Goal: Task Accomplishment & Management: Manage account settings

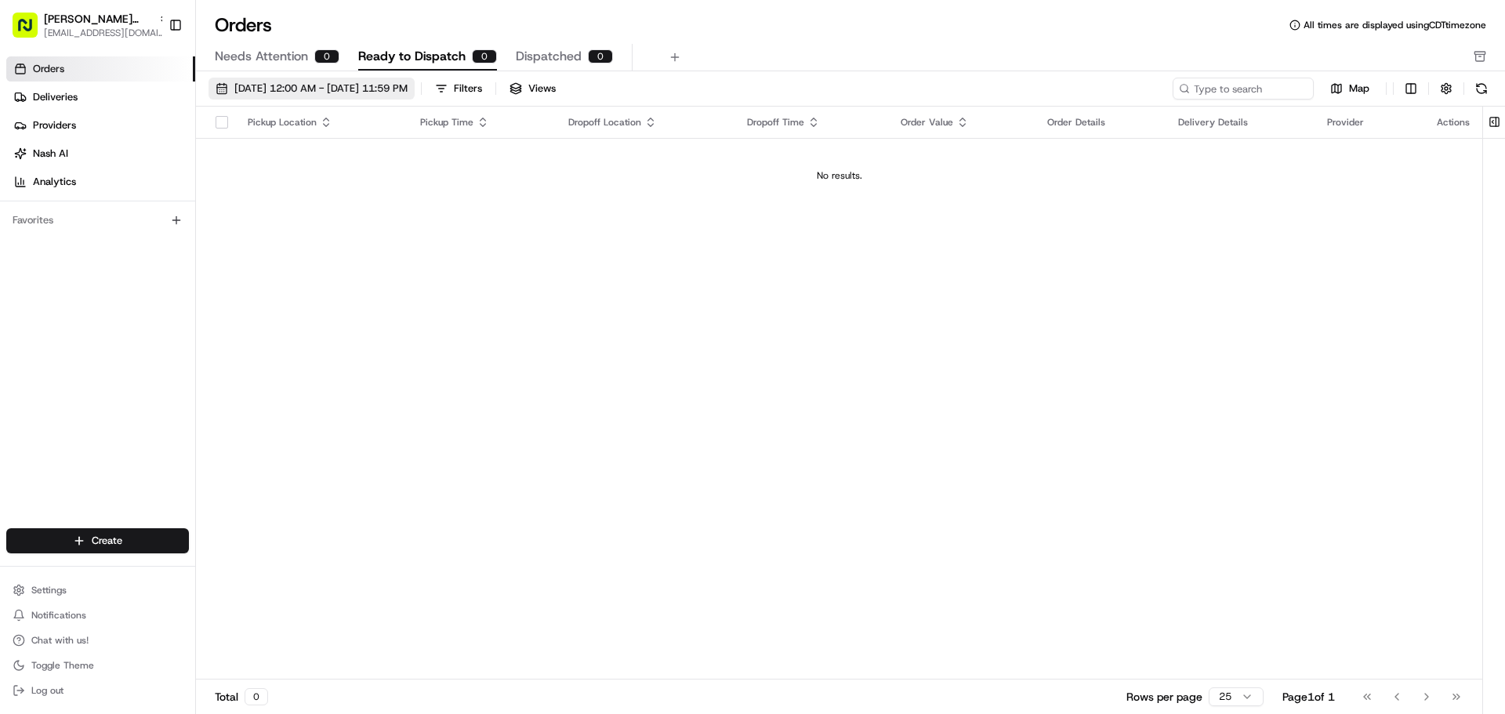
click at [356, 82] on span "[DATE] 12:00 AM - [DATE] 11:59 PM" at bounding box center [320, 89] width 173 height 14
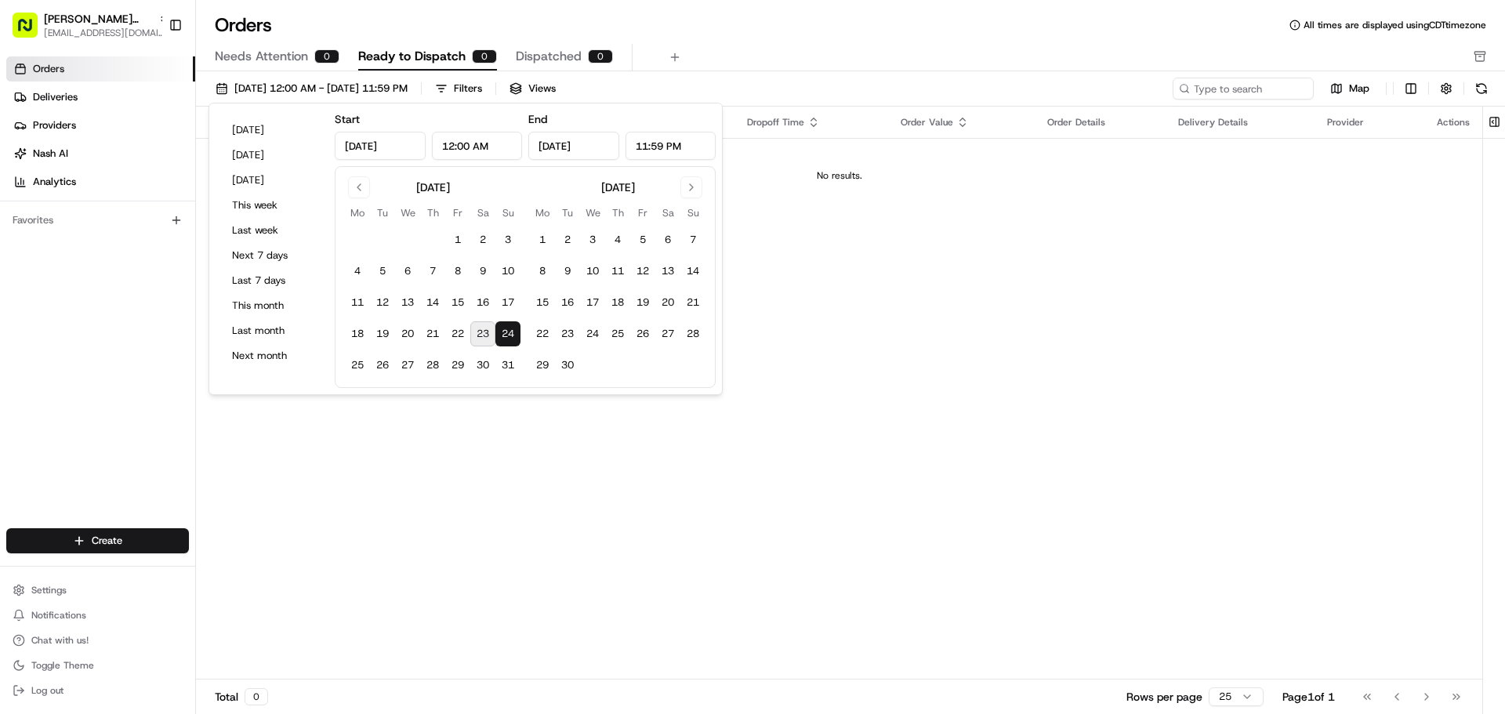
click at [492, 330] on button "23" at bounding box center [482, 333] width 25 height 25
click at [510, 336] on button "24" at bounding box center [507, 333] width 25 height 25
type input "[DATE]"
click at [618, 502] on div "Pickup Location Pickup Time Dropoff Location Dropoff Time Order Value Order Det…" at bounding box center [839, 393] width 1287 height 573
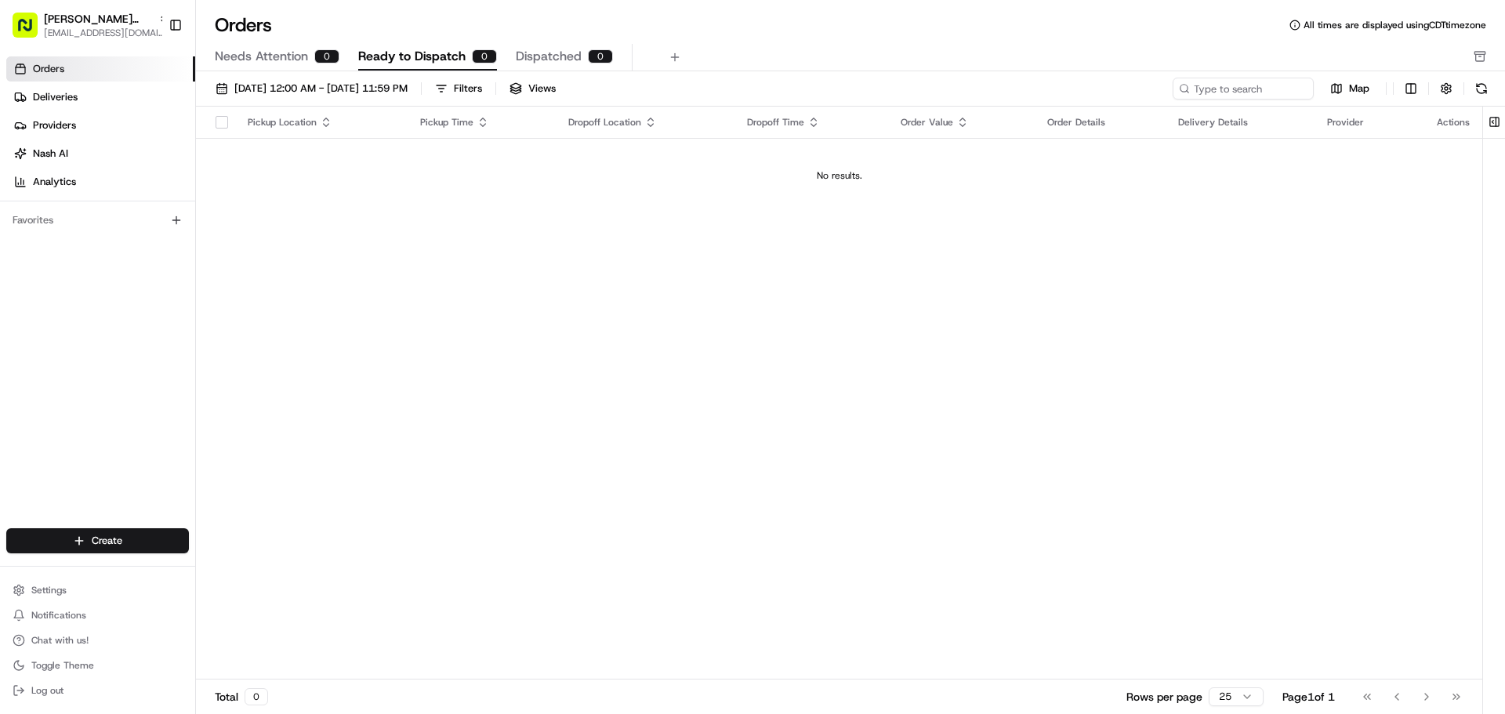
click at [312, 51] on button "Needs Attention 0" at bounding box center [277, 57] width 125 height 27
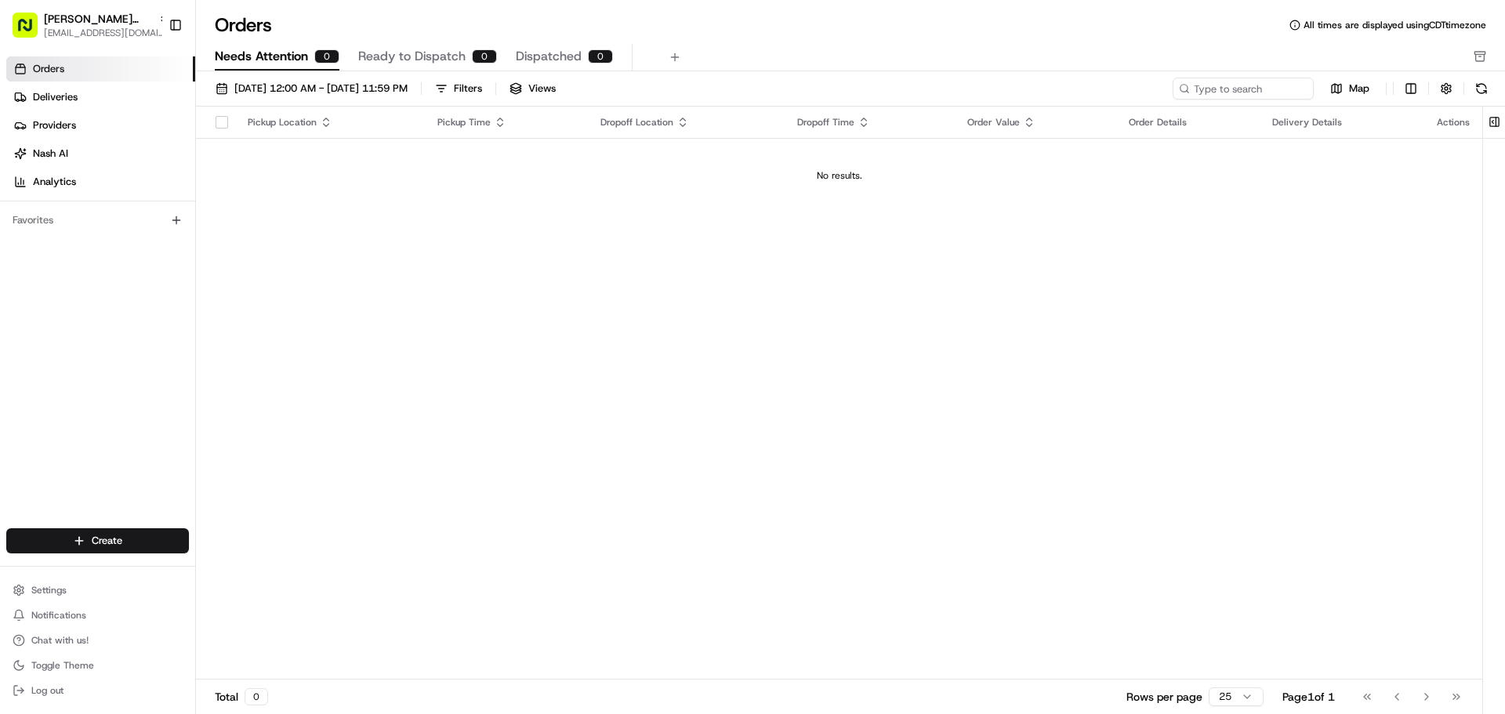
click at [433, 60] on span "Ready to Dispatch" at bounding box center [411, 56] width 107 height 19
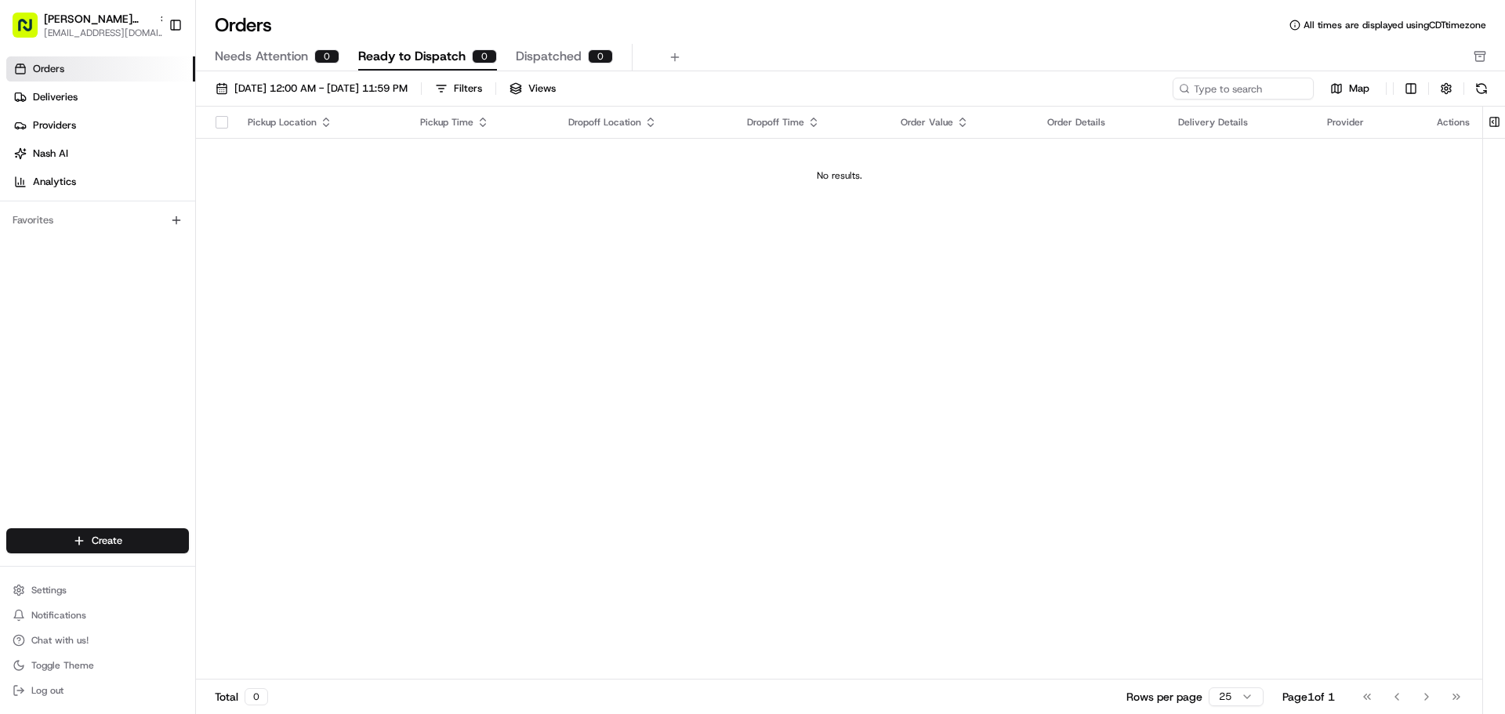
click at [542, 50] on span "Dispatched" at bounding box center [549, 56] width 66 height 19
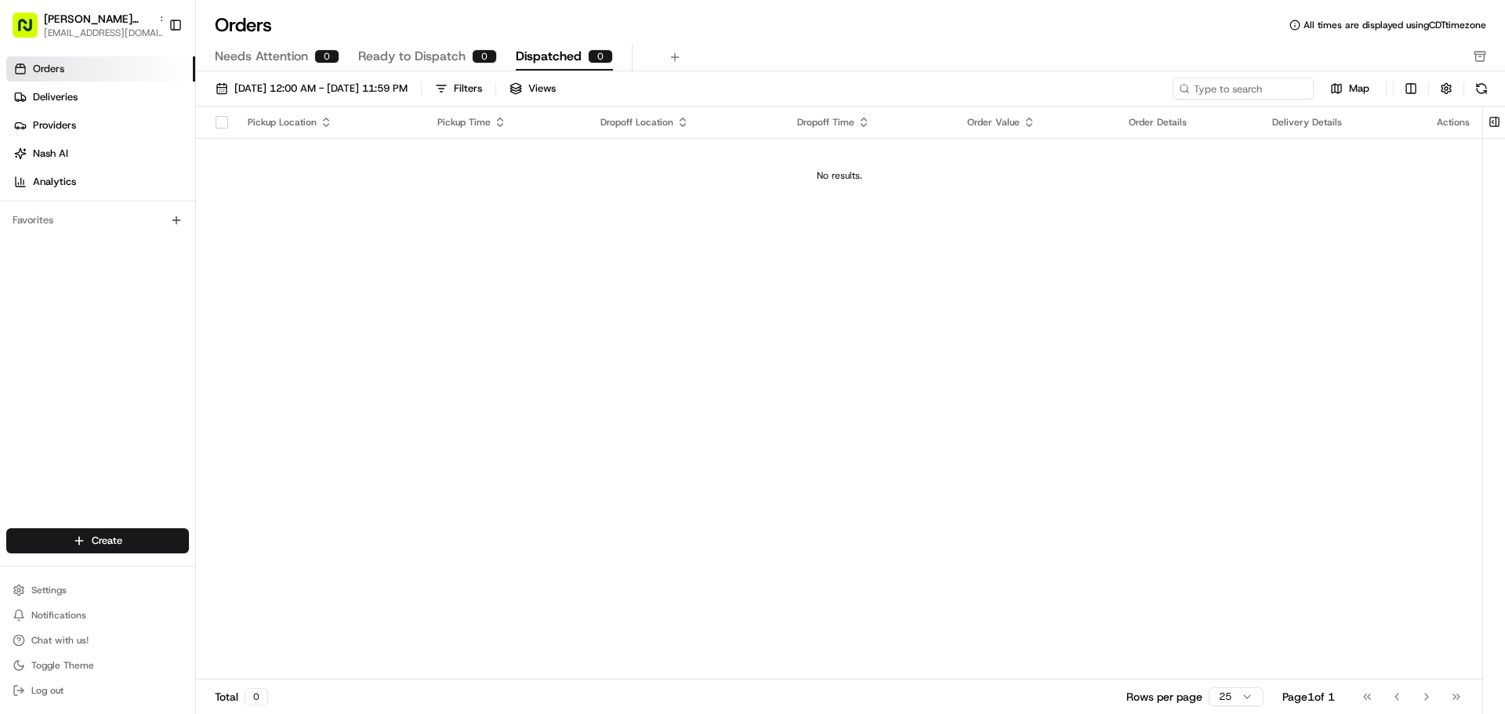
click at [398, 51] on span "Ready to Dispatch" at bounding box center [411, 56] width 107 height 19
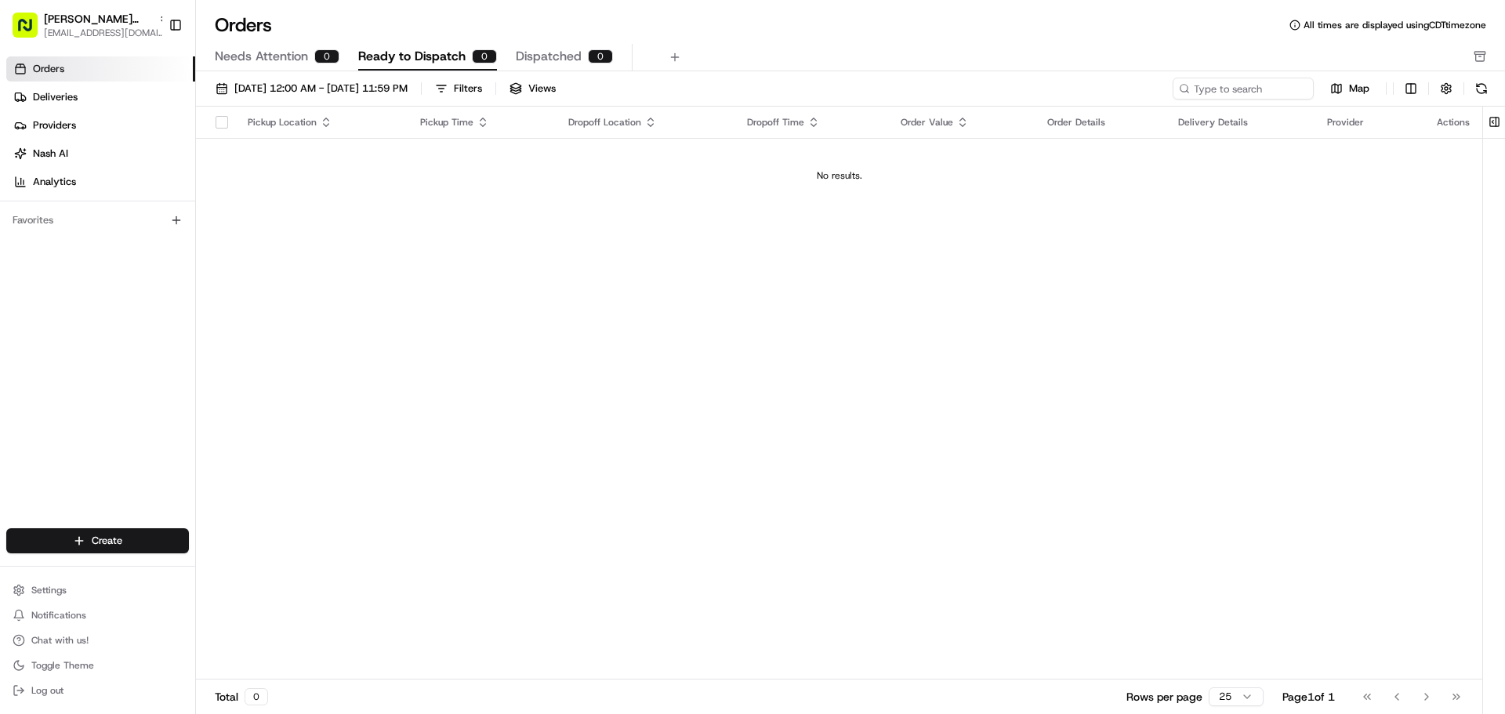
click at [431, 48] on span "Ready to Dispatch" at bounding box center [411, 56] width 107 height 19
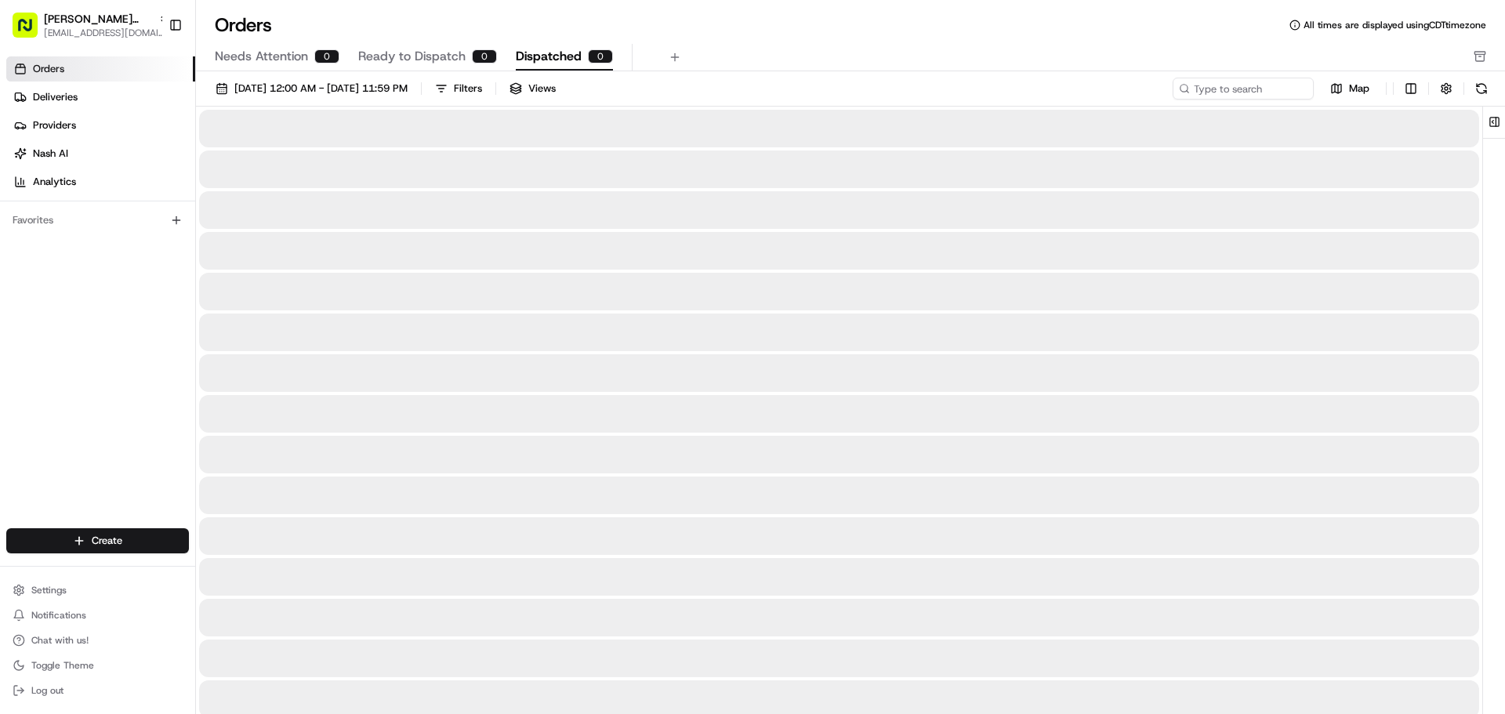
click at [554, 53] on span "Dispatched" at bounding box center [549, 56] width 66 height 19
click at [287, 54] on span "Needs Attention" at bounding box center [261, 56] width 93 height 19
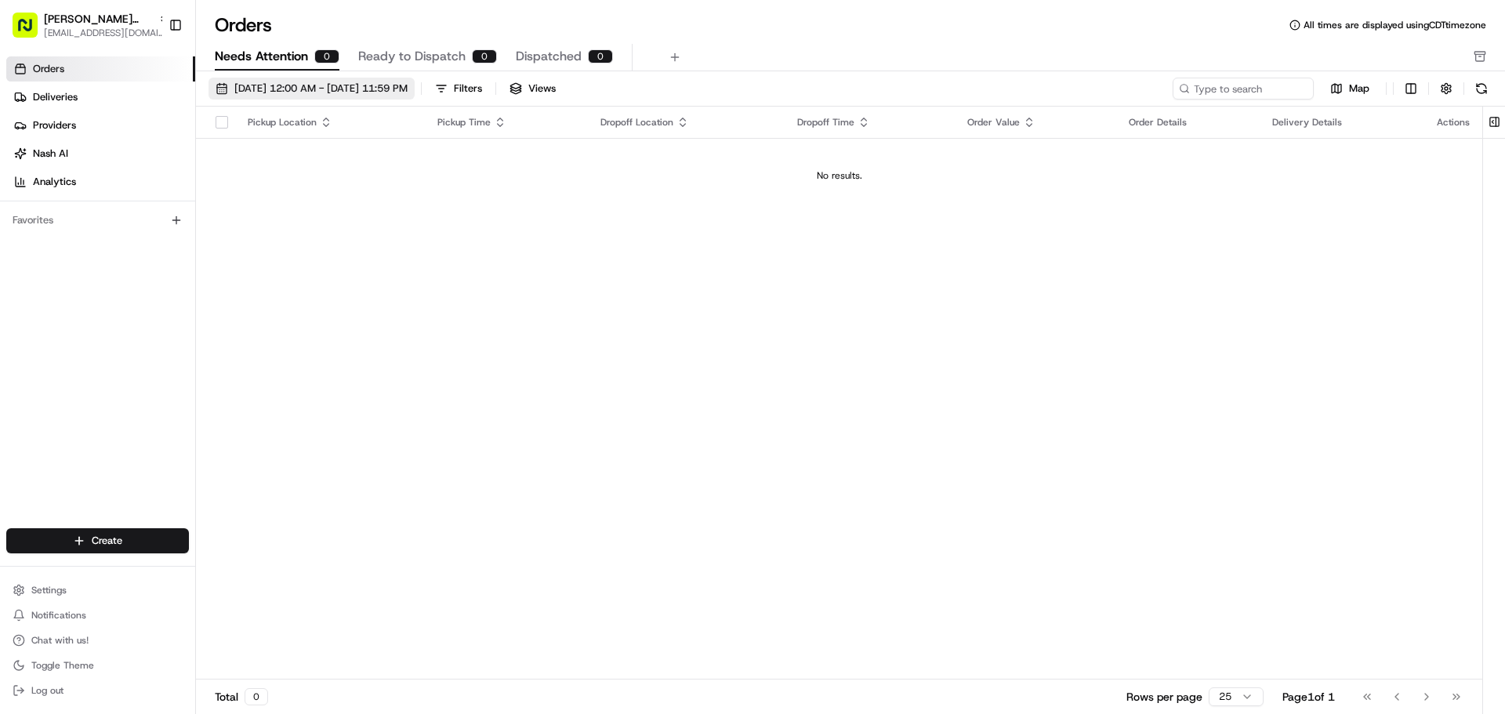
click at [355, 89] on span "[DATE] 12:00 AM - [DATE] 11:59 PM" at bounding box center [320, 89] width 173 height 14
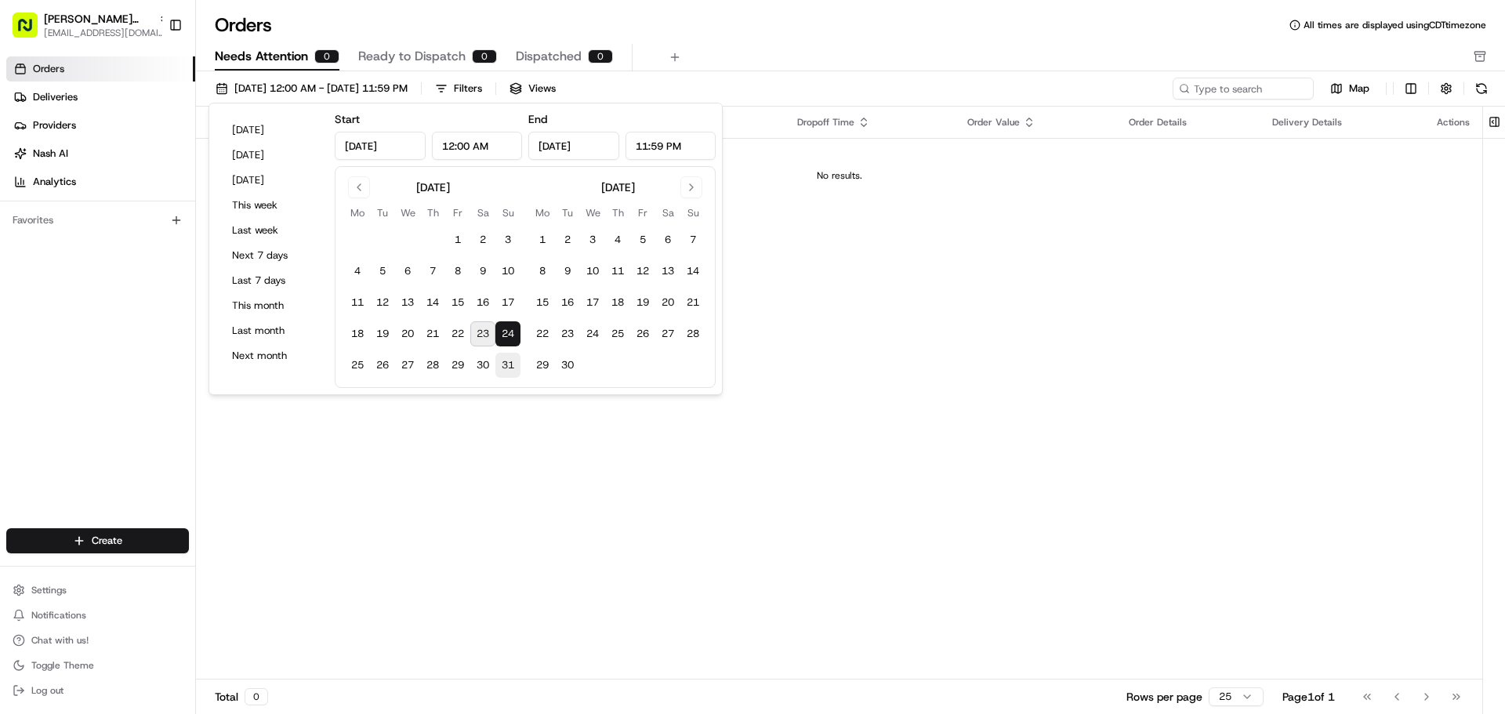
click at [509, 363] on button "31" at bounding box center [507, 365] width 25 height 25
type input "[DATE]"
click at [435, 361] on button "28" at bounding box center [432, 365] width 25 height 25
type input "[DATE]"
click at [458, 364] on button "29" at bounding box center [457, 365] width 25 height 25
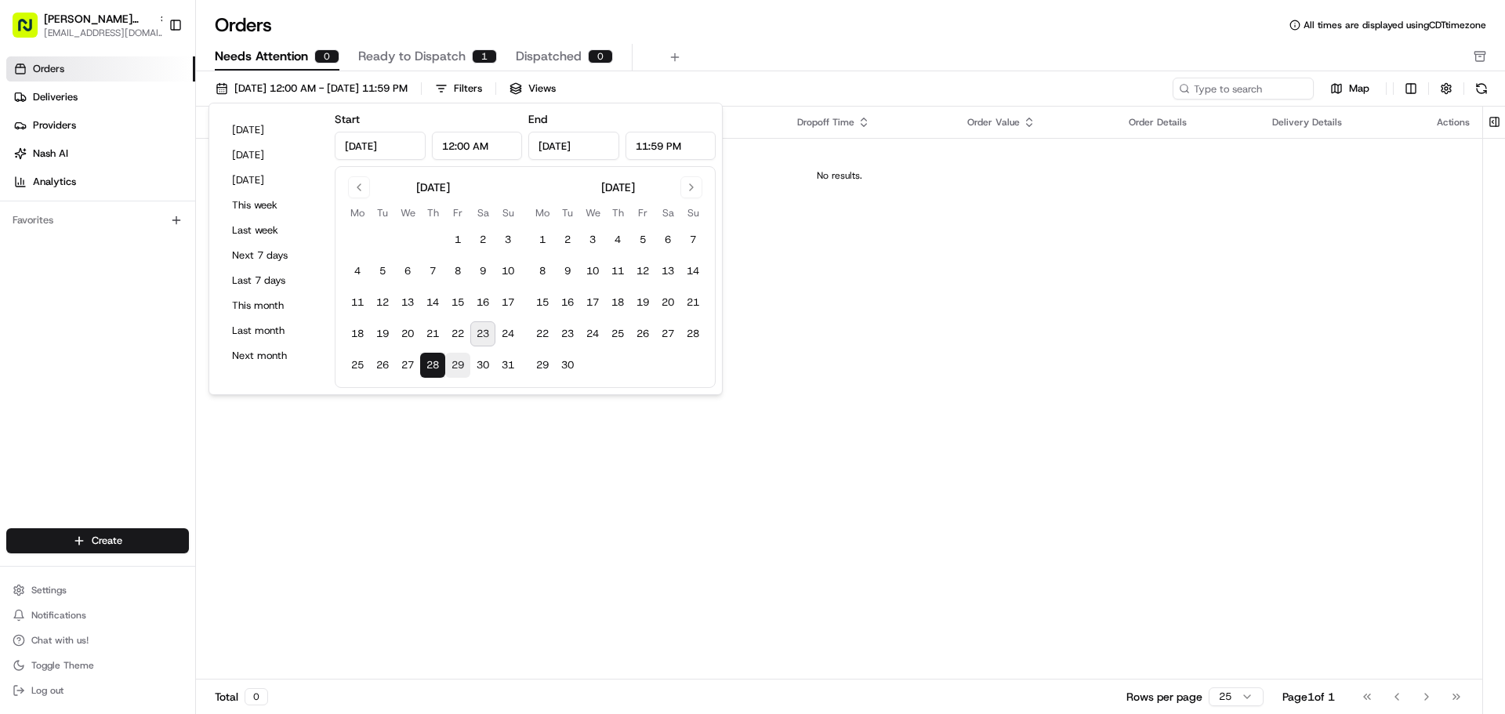
type input "[DATE]"
click at [503, 330] on button "24" at bounding box center [507, 333] width 25 height 25
type input "[DATE]"
drag, startPoint x: 928, startPoint y: 461, endPoint x: 895, endPoint y: 466, distance: 34.2
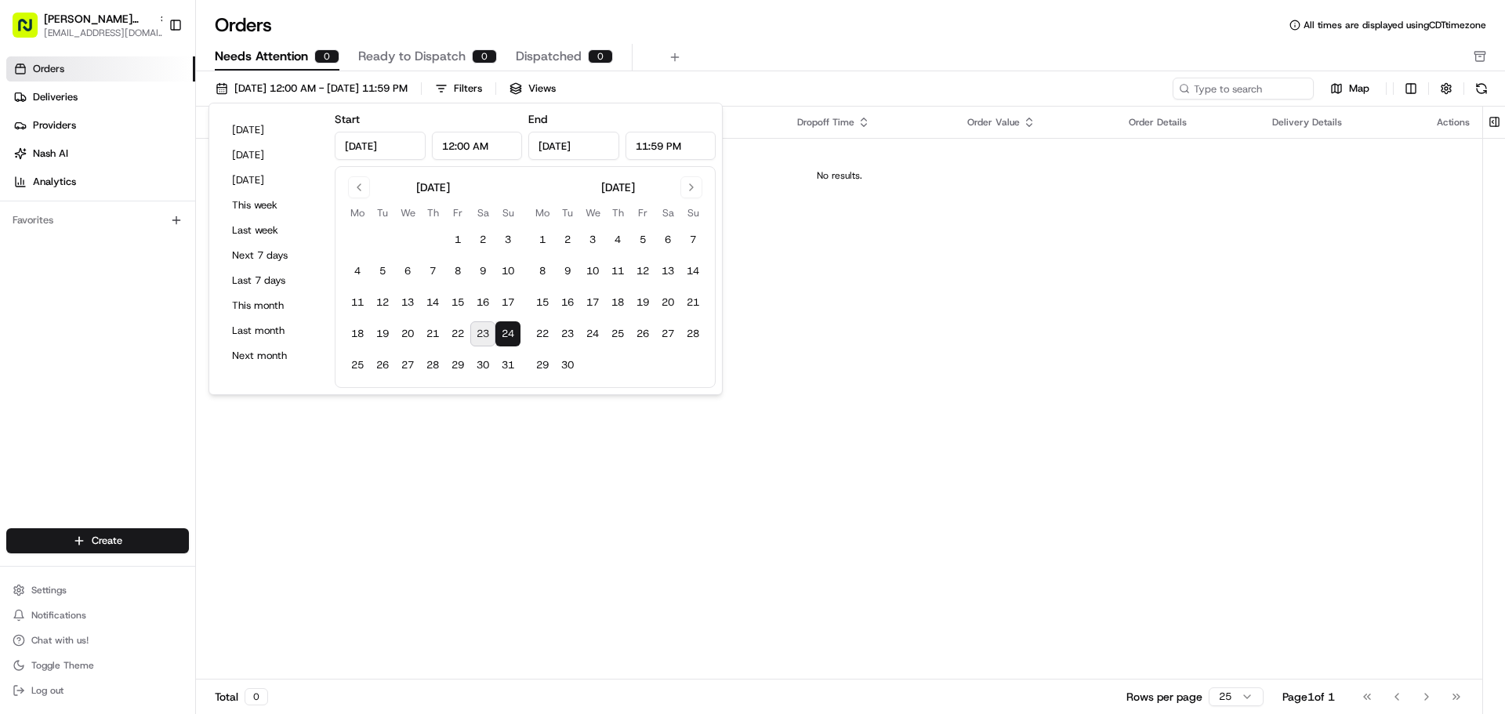
click at [927, 461] on div "Pickup Location Pickup Time Dropoff Location Dropoff Time Order Value Order Det…" at bounding box center [839, 393] width 1287 height 573
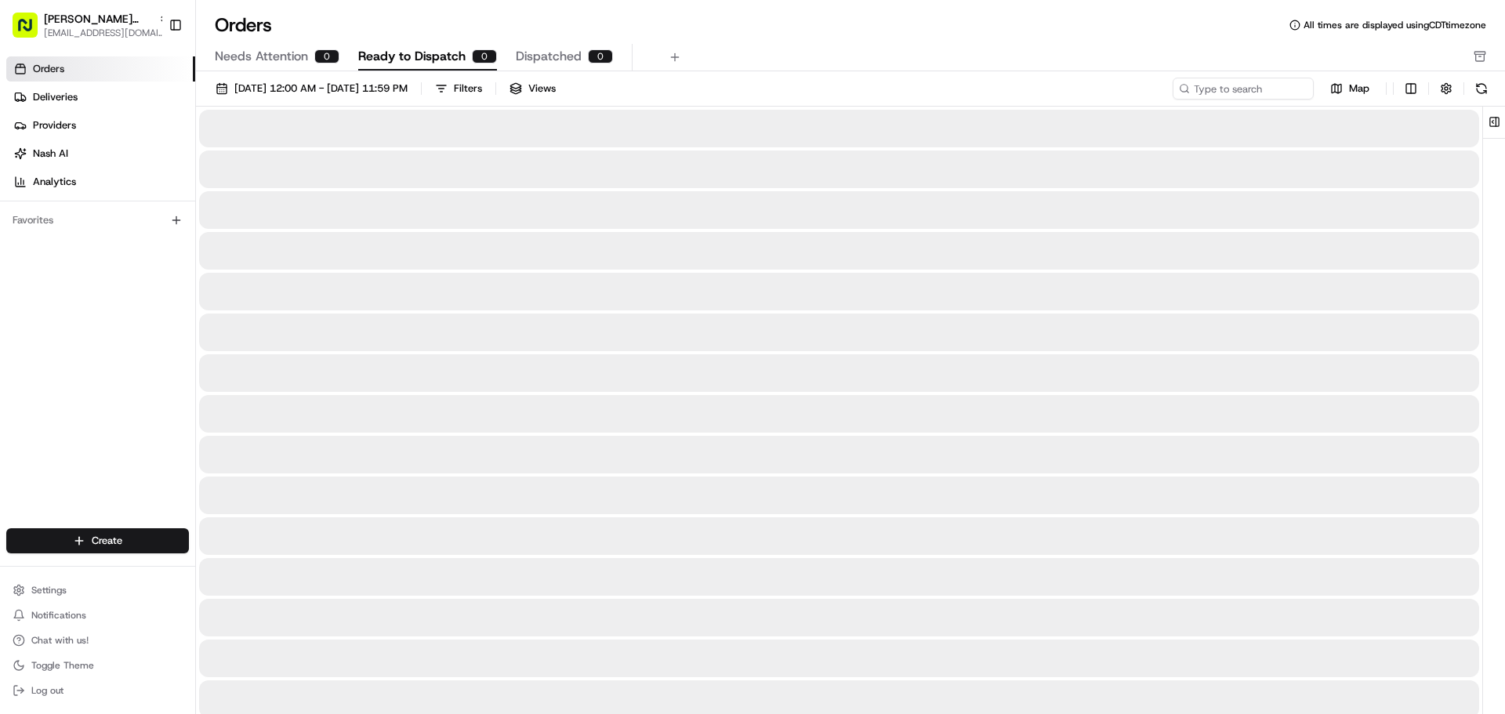
click at [405, 56] on span "Ready to Dispatch" at bounding box center [411, 56] width 107 height 19
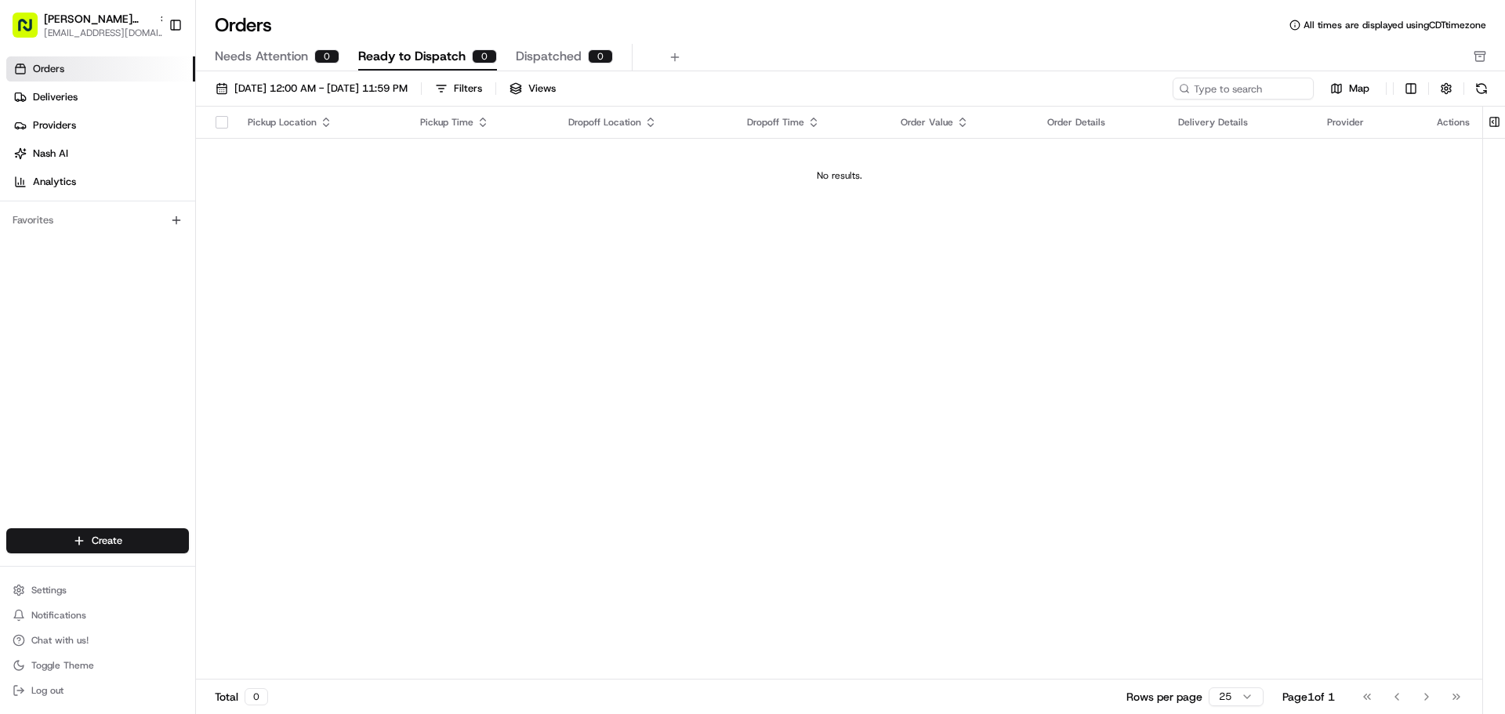
click at [557, 51] on span "Dispatched" at bounding box center [549, 56] width 66 height 19
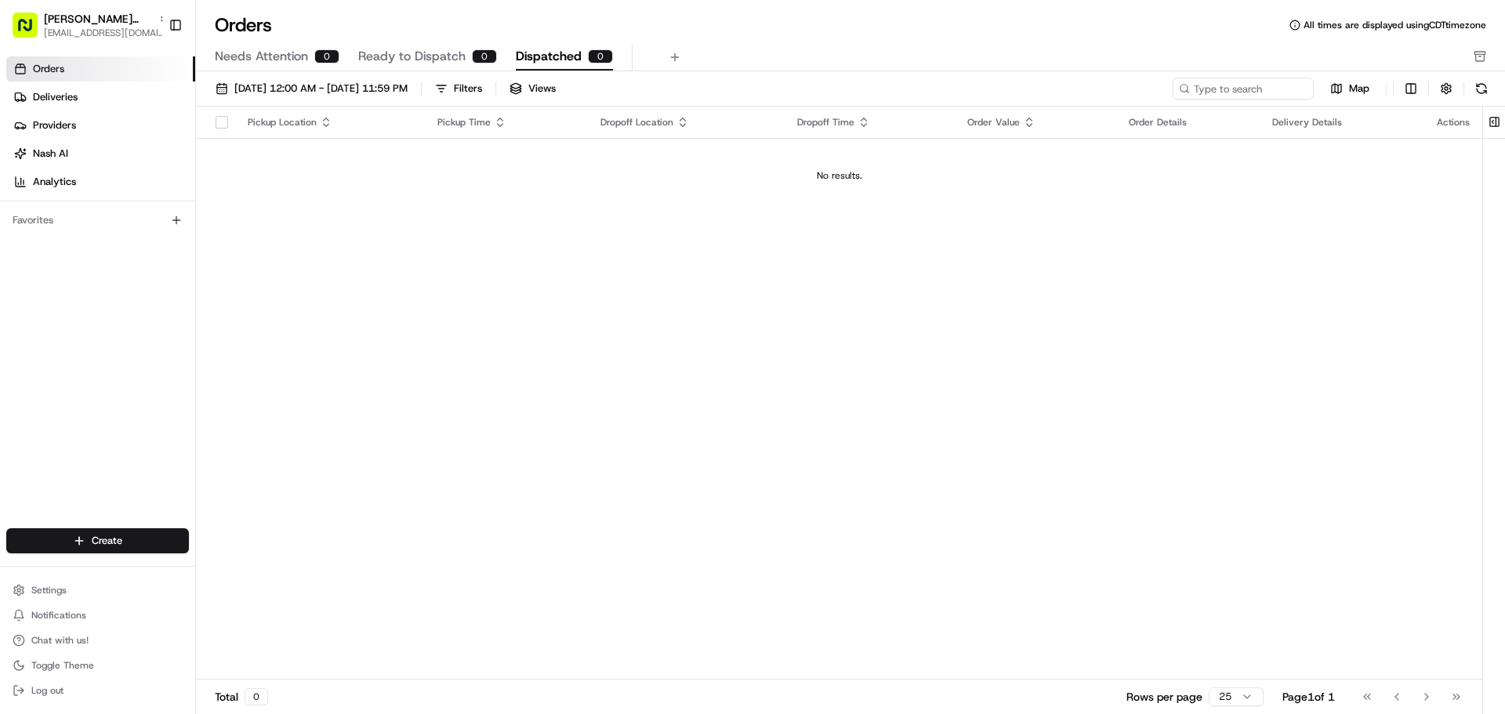
click at [270, 64] on span "Needs Attention" at bounding box center [261, 56] width 93 height 19
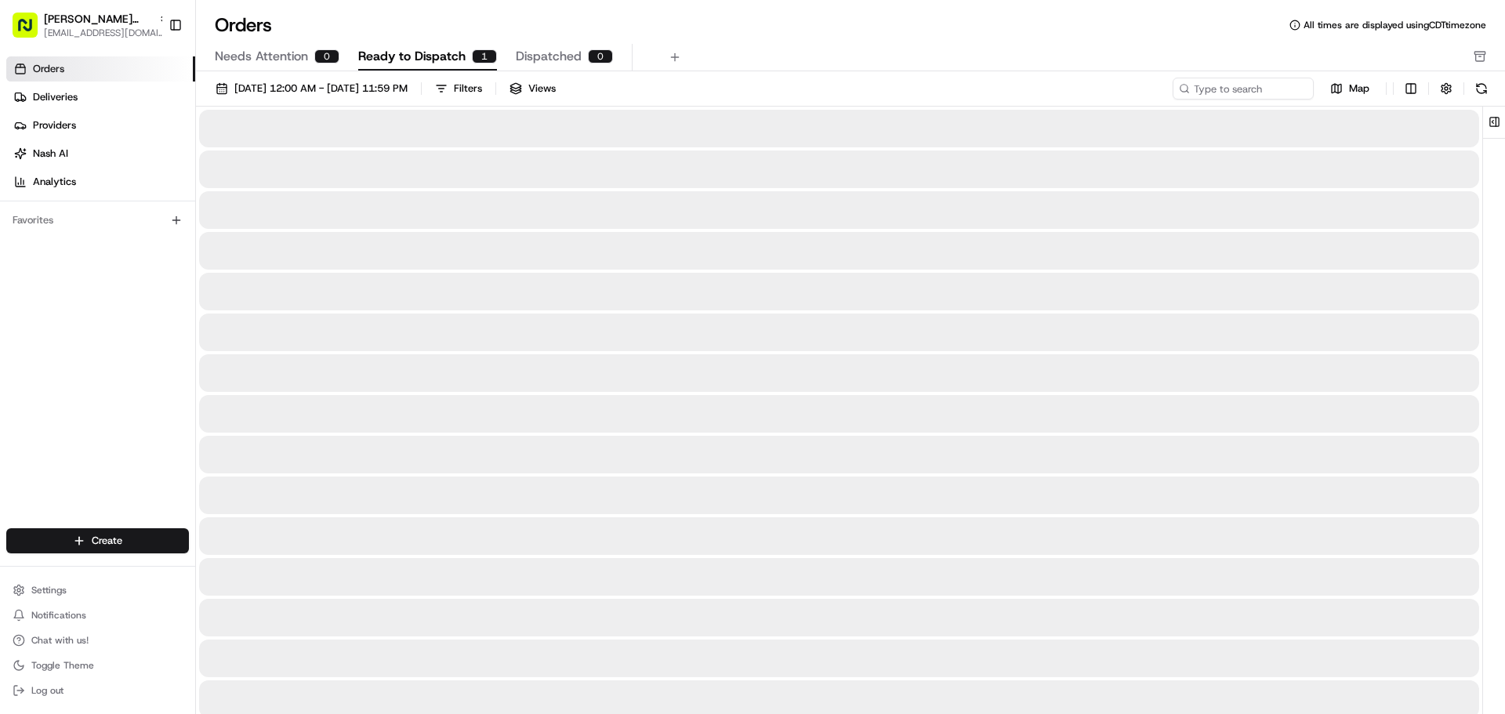
click at [430, 46] on button "Ready to Dispatch 1" at bounding box center [427, 57] width 139 height 27
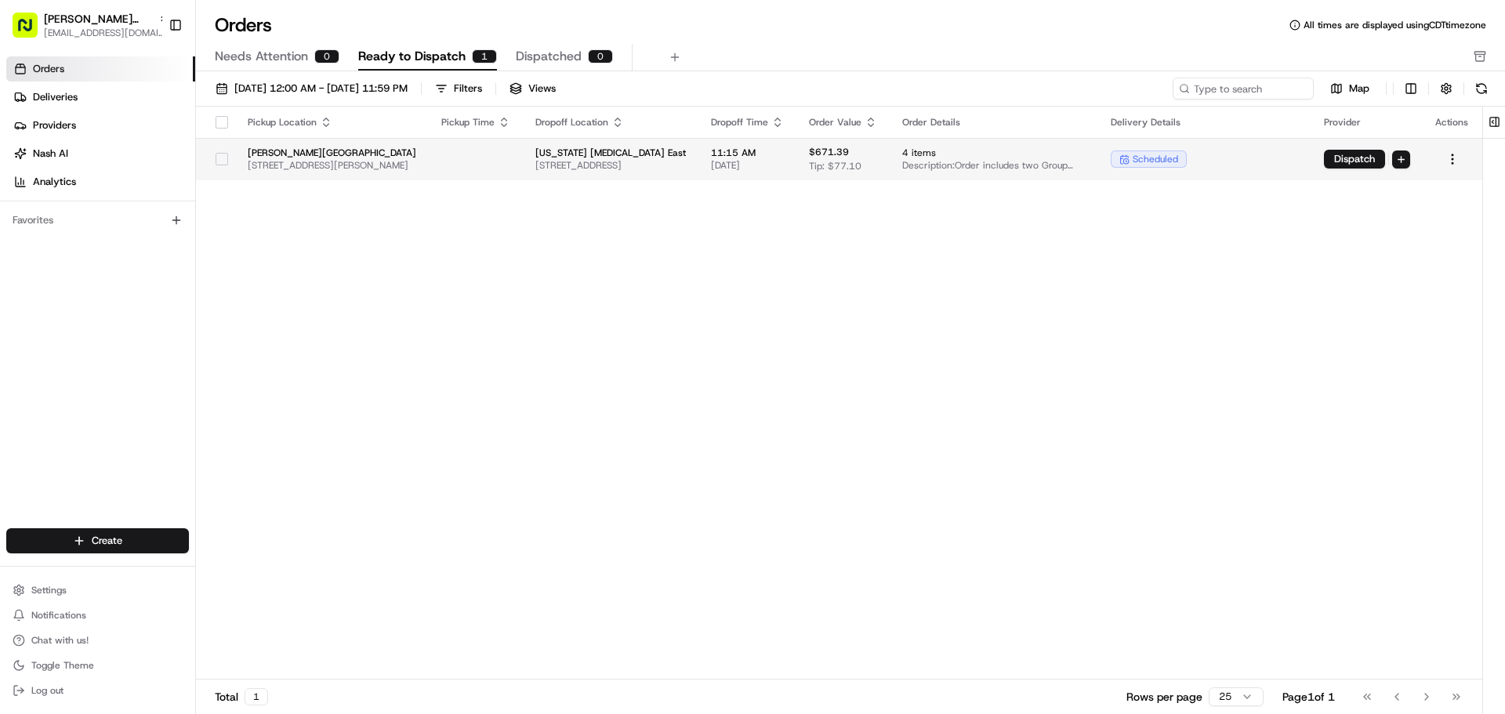
click at [216, 158] on button "button" at bounding box center [222, 159] width 13 height 13
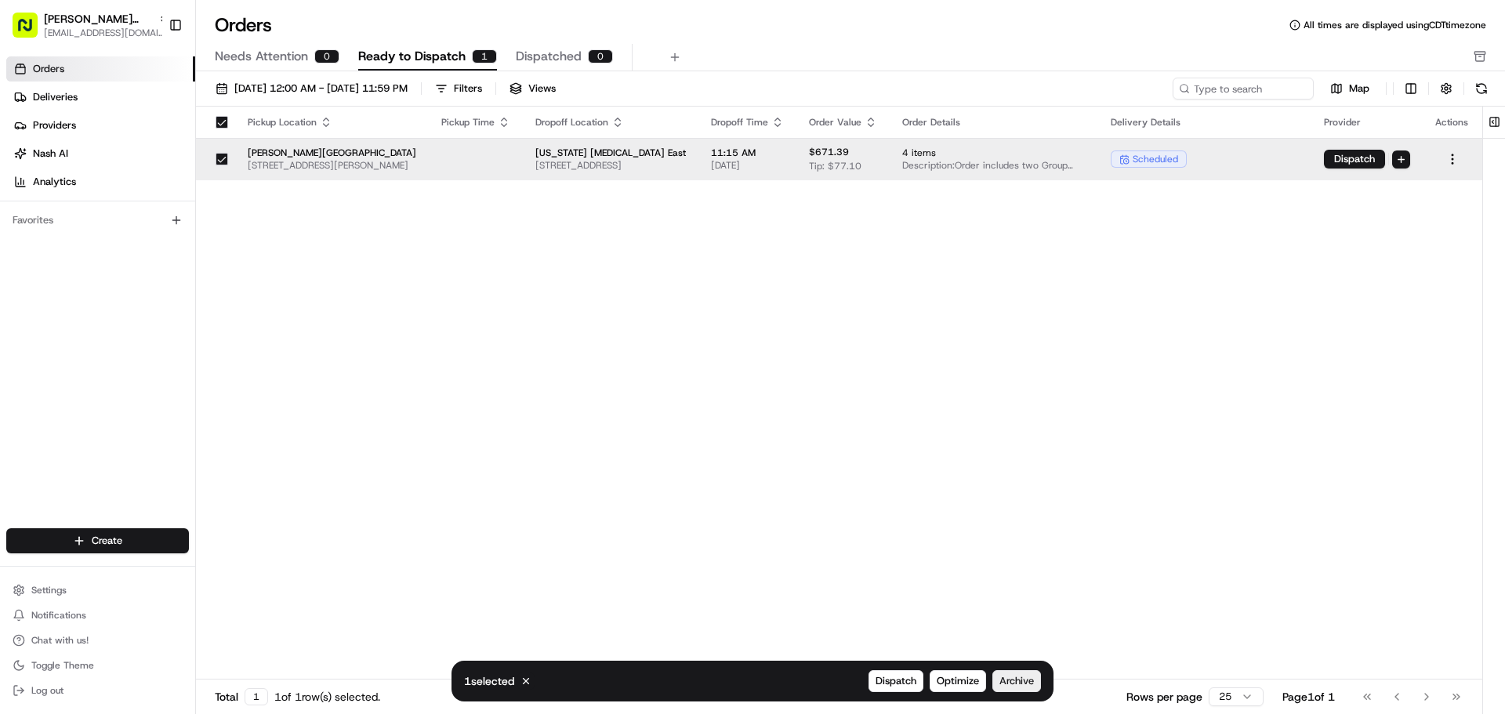
click at [1026, 683] on span "Archive" at bounding box center [1017, 681] width 34 height 14
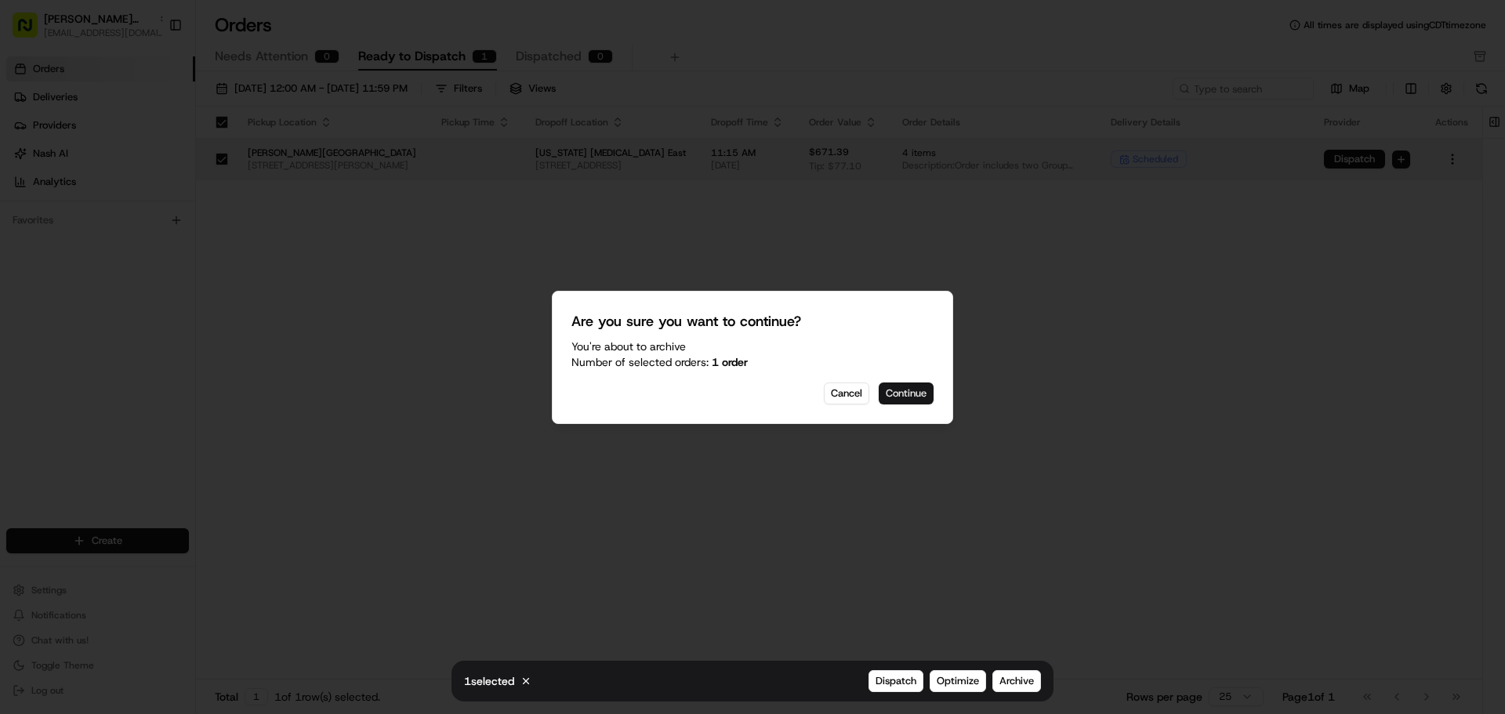
click at [903, 387] on button "Continue" at bounding box center [906, 394] width 55 height 22
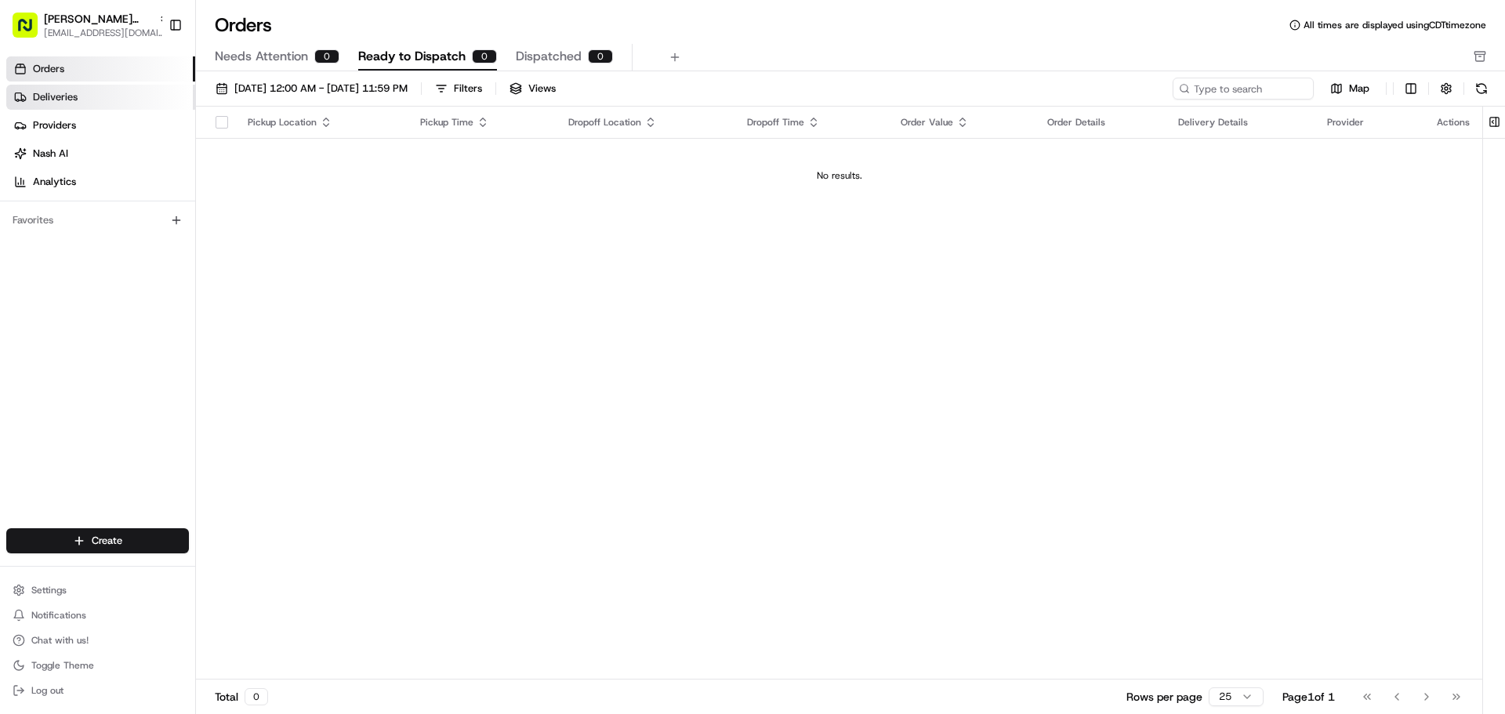
click at [50, 93] on span "Deliveries" at bounding box center [55, 97] width 45 height 14
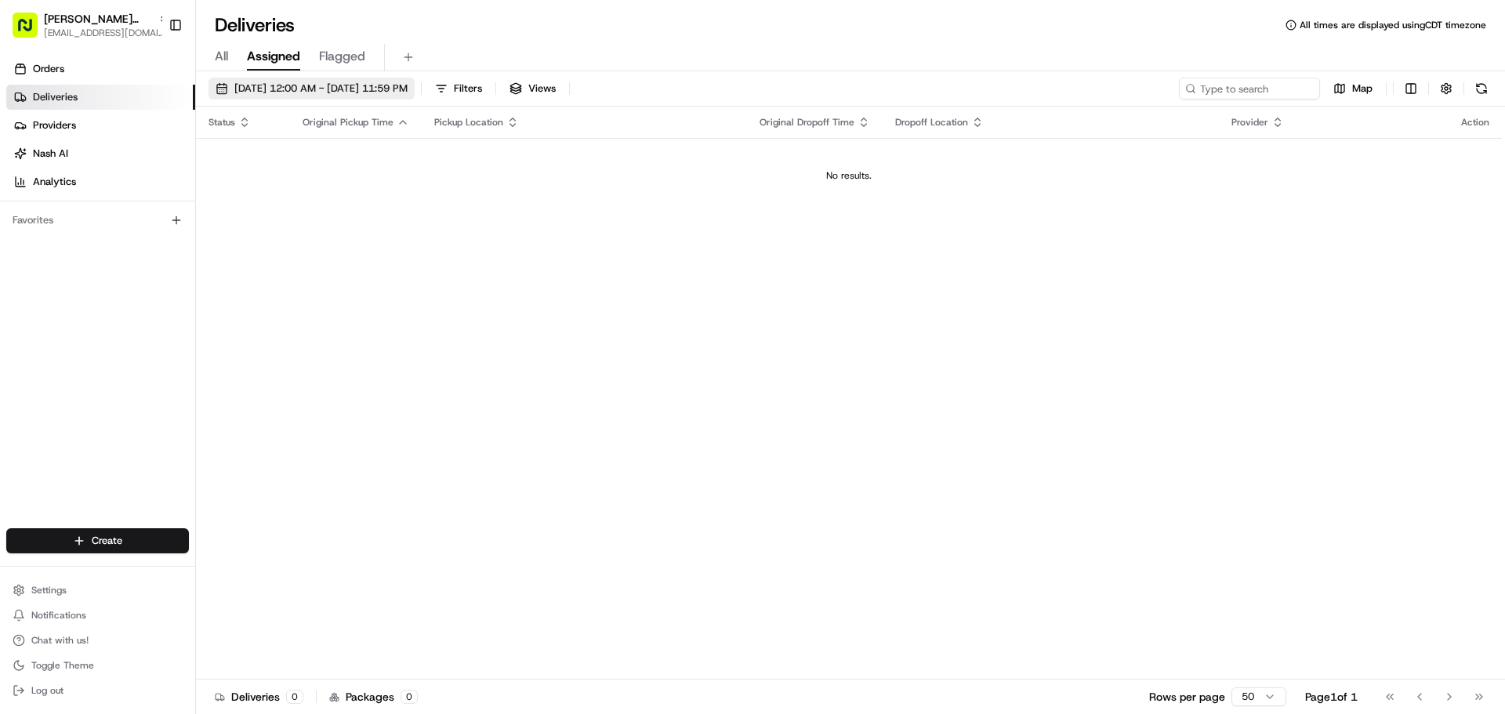
click at [347, 93] on span "[DATE] 12:00 AM - [DATE] 11:59 PM" at bounding box center [320, 89] width 173 height 14
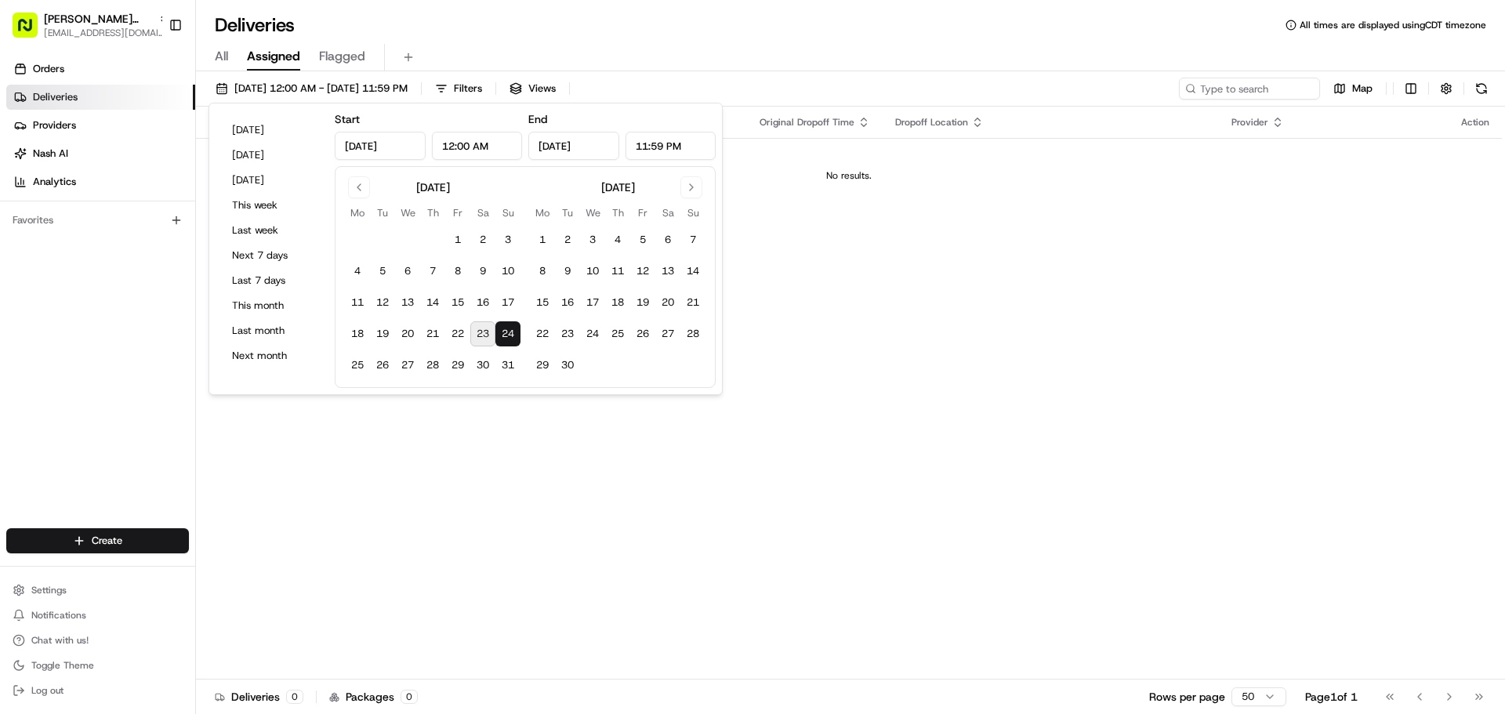
click at [502, 336] on button "24" at bounding box center [507, 333] width 25 height 25
drag, startPoint x: 356, startPoint y: 365, endPoint x: 402, endPoint y: 363, distance: 46.3
click at [356, 364] on button "25" at bounding box center [357, 365] width 25 height 25
click at [510, 333] on button "24" at bounding box center [507, 333] width 25 height 25
type input "[DATE]"
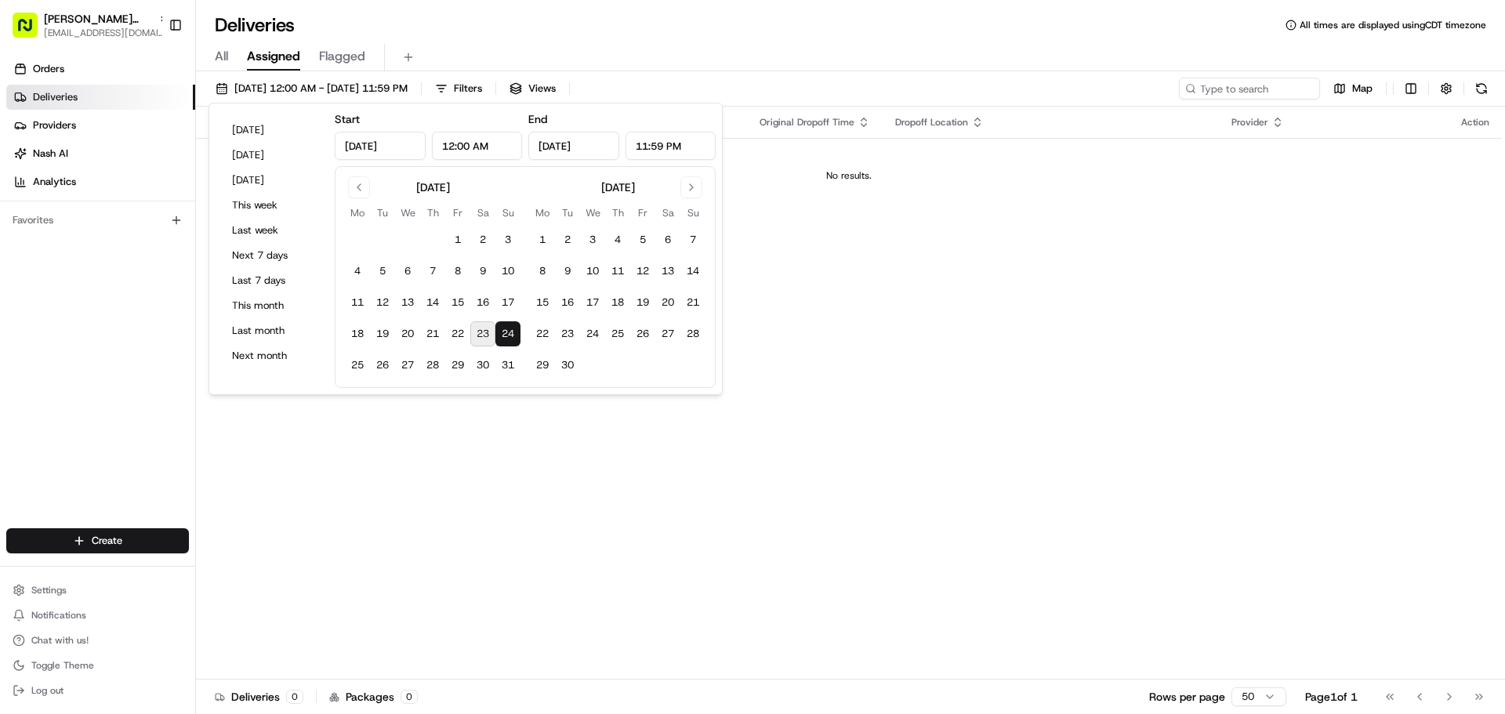
click at [480, 463] on div "Status Original Pickup Time Pickup Location Original Dropoff Time Dropoff Locat…" at bounding box center [849, 393] width 1306 height 573
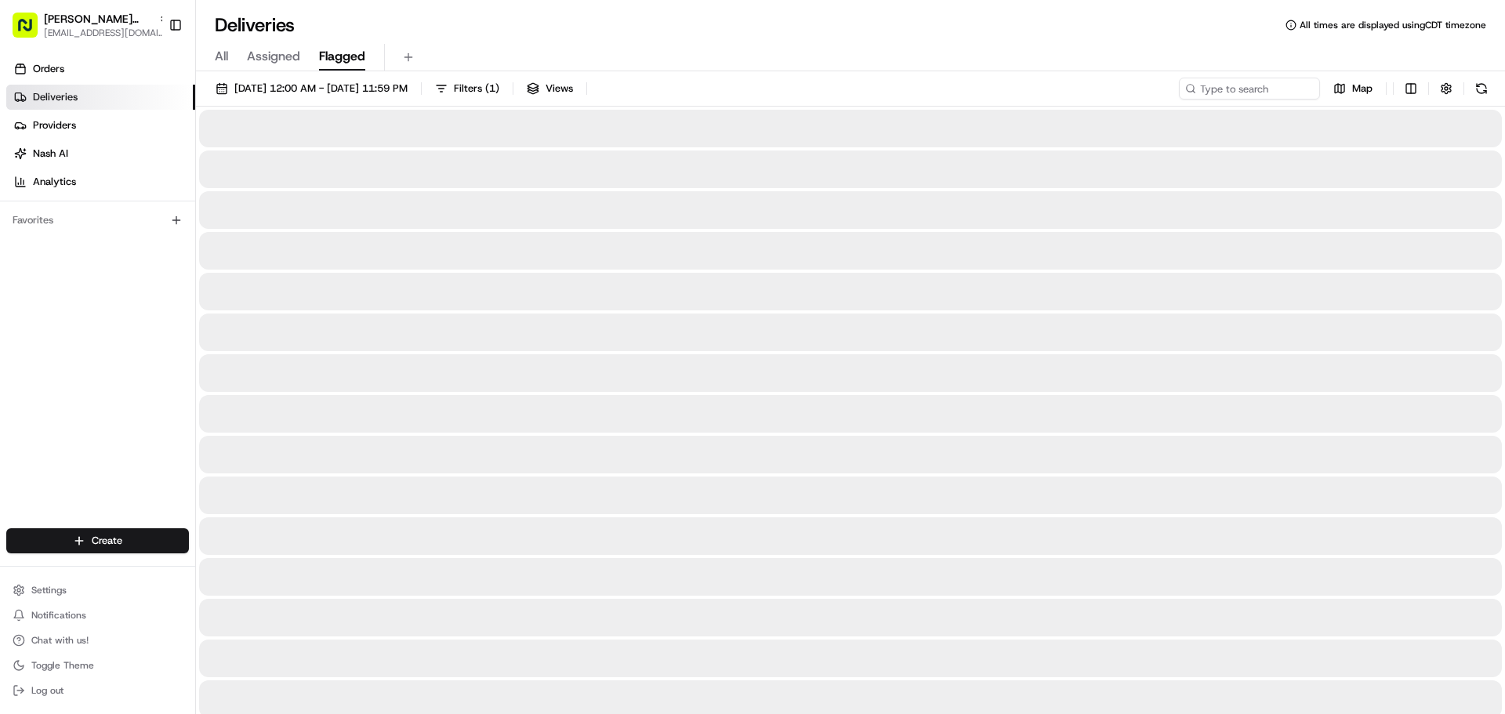
click at [346, 60] on span "Flagged" at bounding box center [342, 56] width 46 height 19
click at [220, 56] on span "All" at bounding box center [221, 56] width 13 height 19
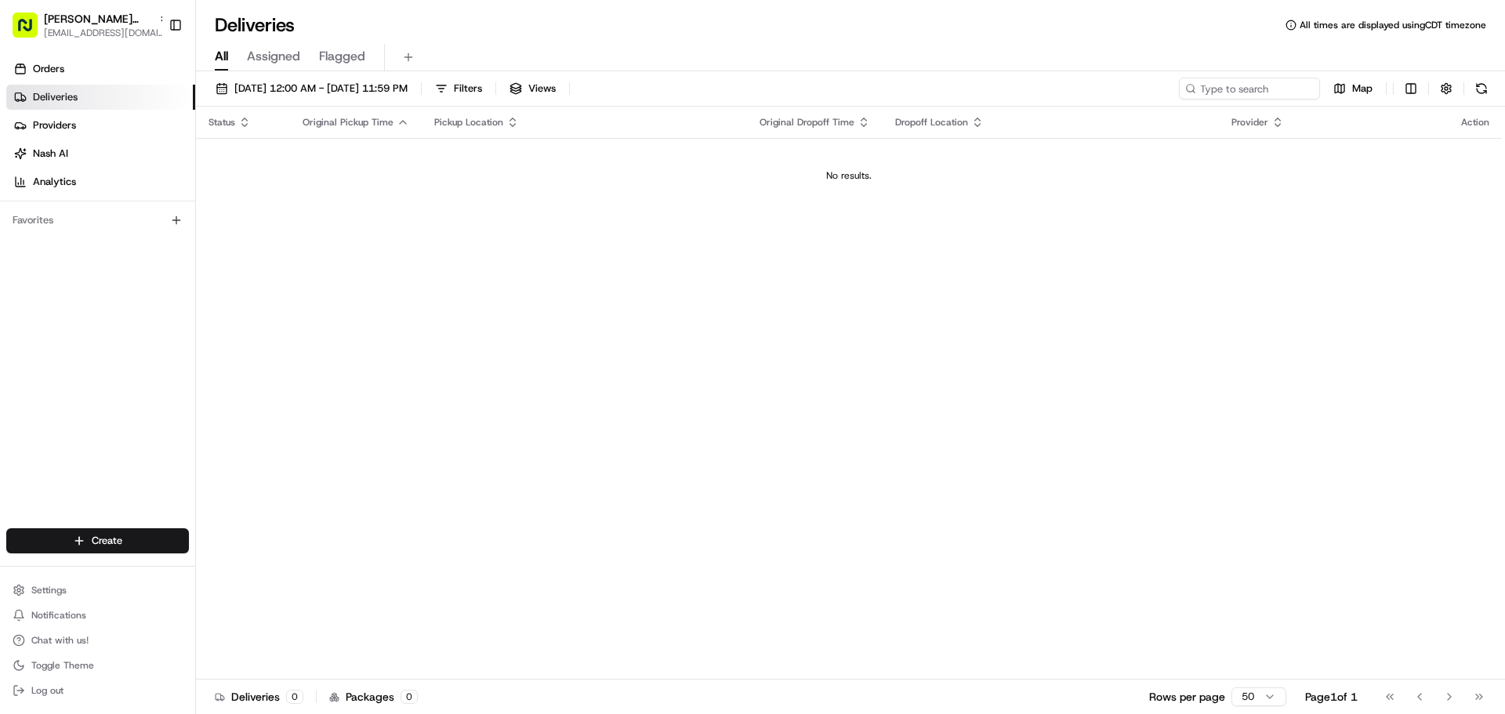
click at [275, 55] on span "Assigned" at bounding box center [273, 56] width 53 height 19
click at [70, 67] on link "Orders" at bounding box center [100, 68] width 189 height 25
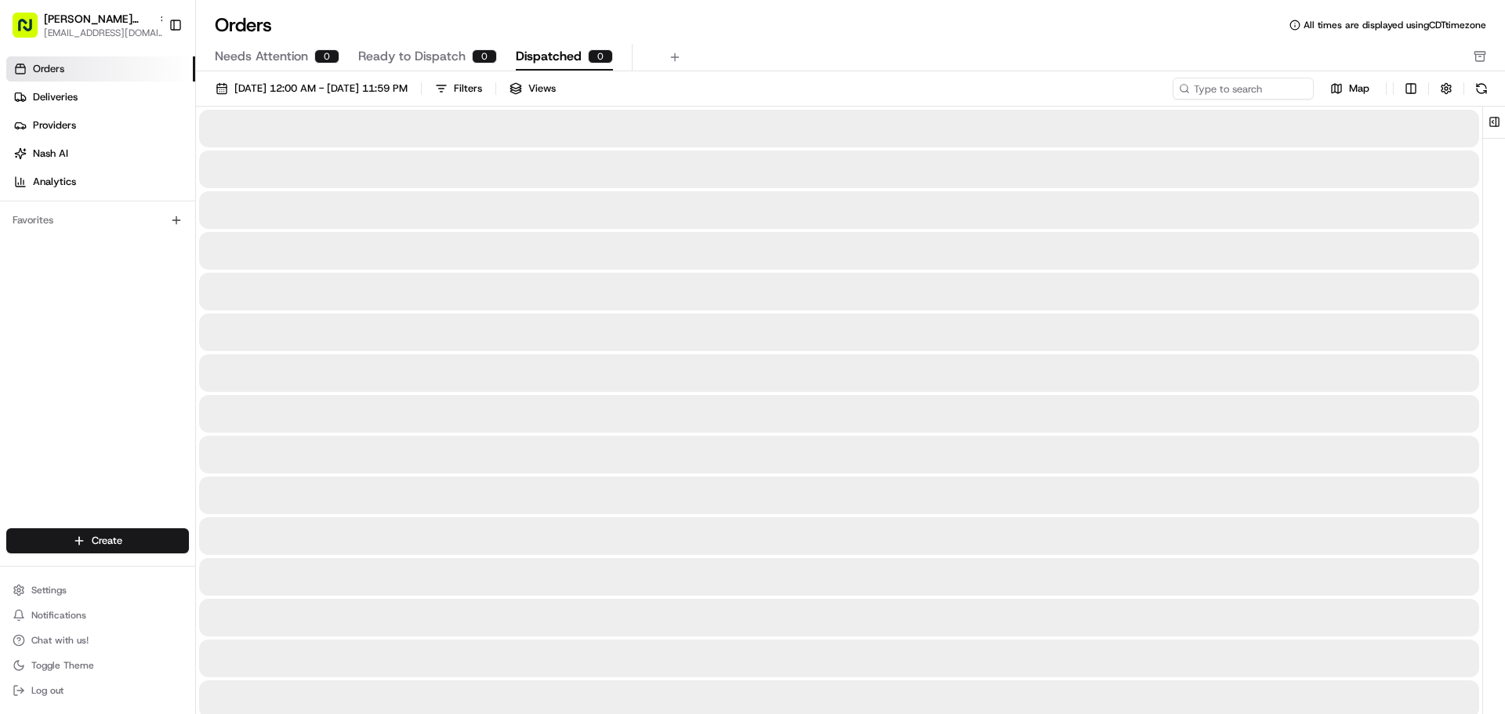
click at [545, 55] on span "Dispatched" at bounding box center [549, 56] width 66 height 19
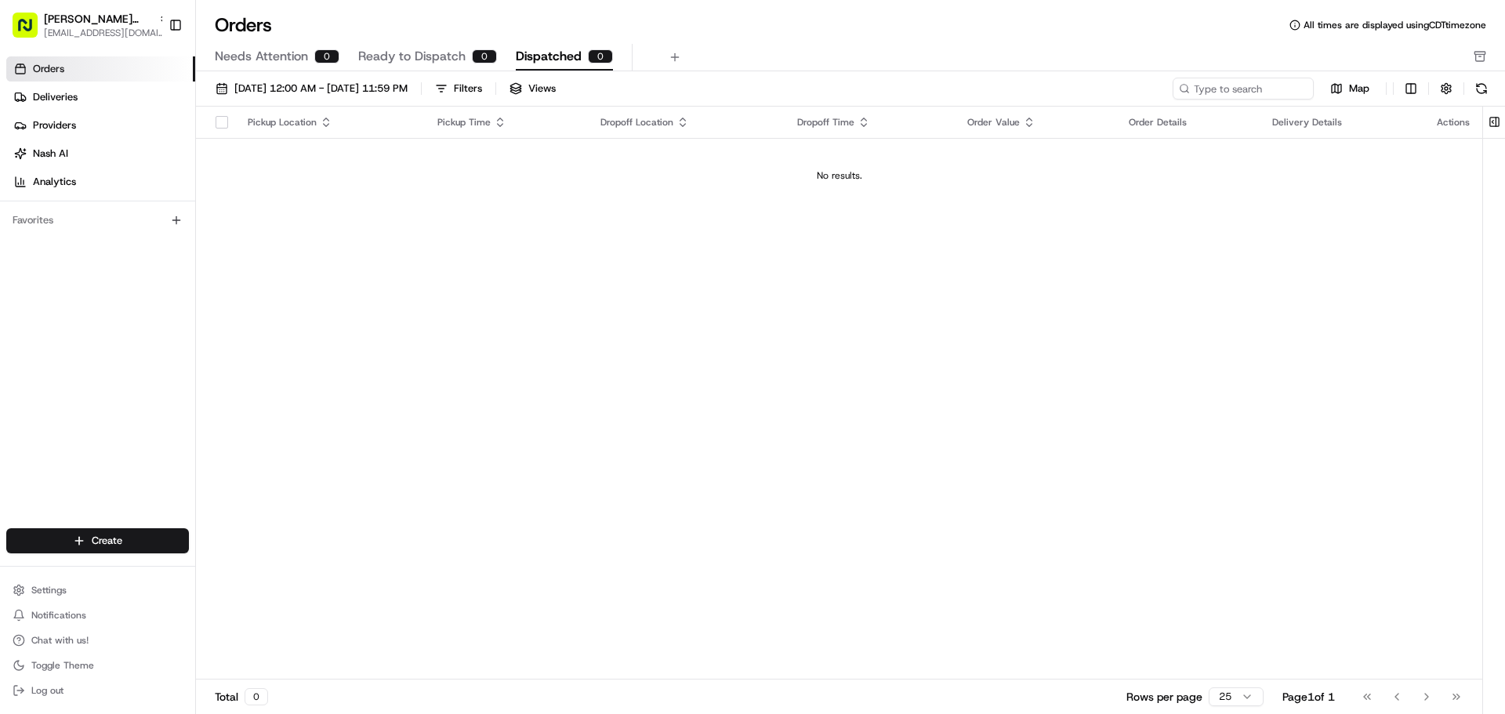
click at [398, 54] on span "Ready to Dispatch" at bounding box center [411, 56] width 107 height 19
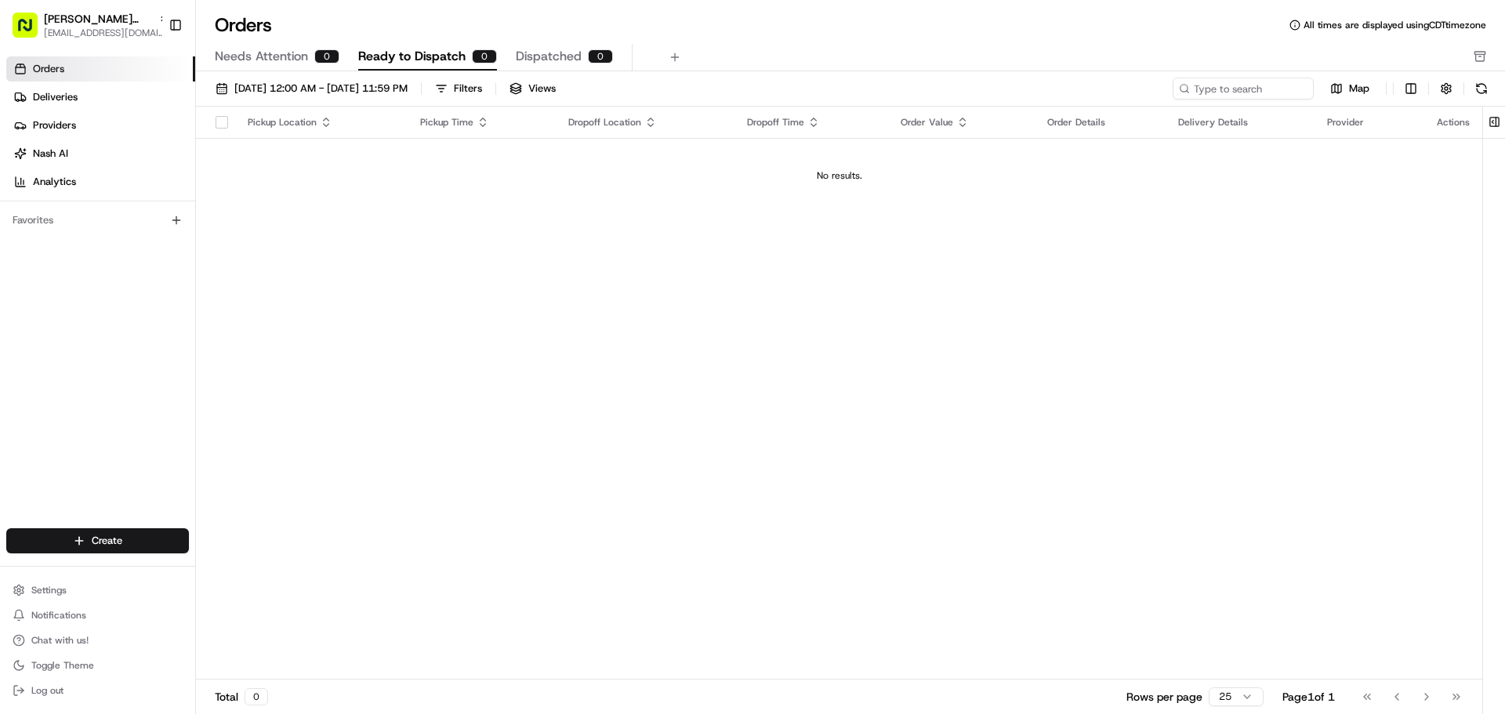
click at [298, 53] on span "Needs Attention" at bounding box center [261, 56] width 93 height 19
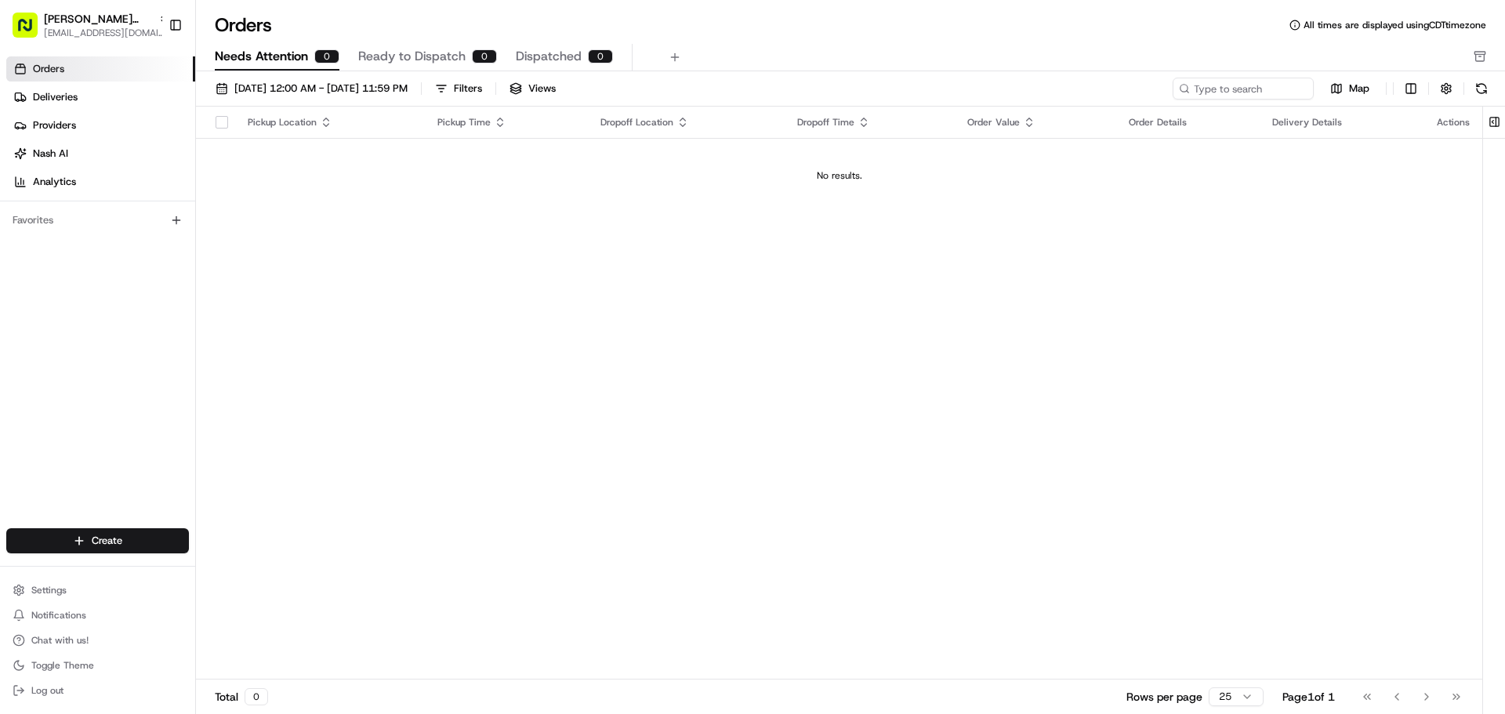
click at [378, 53] on span "Ready to Dispatch" at bounding box center [411, 56] width 107 height 19
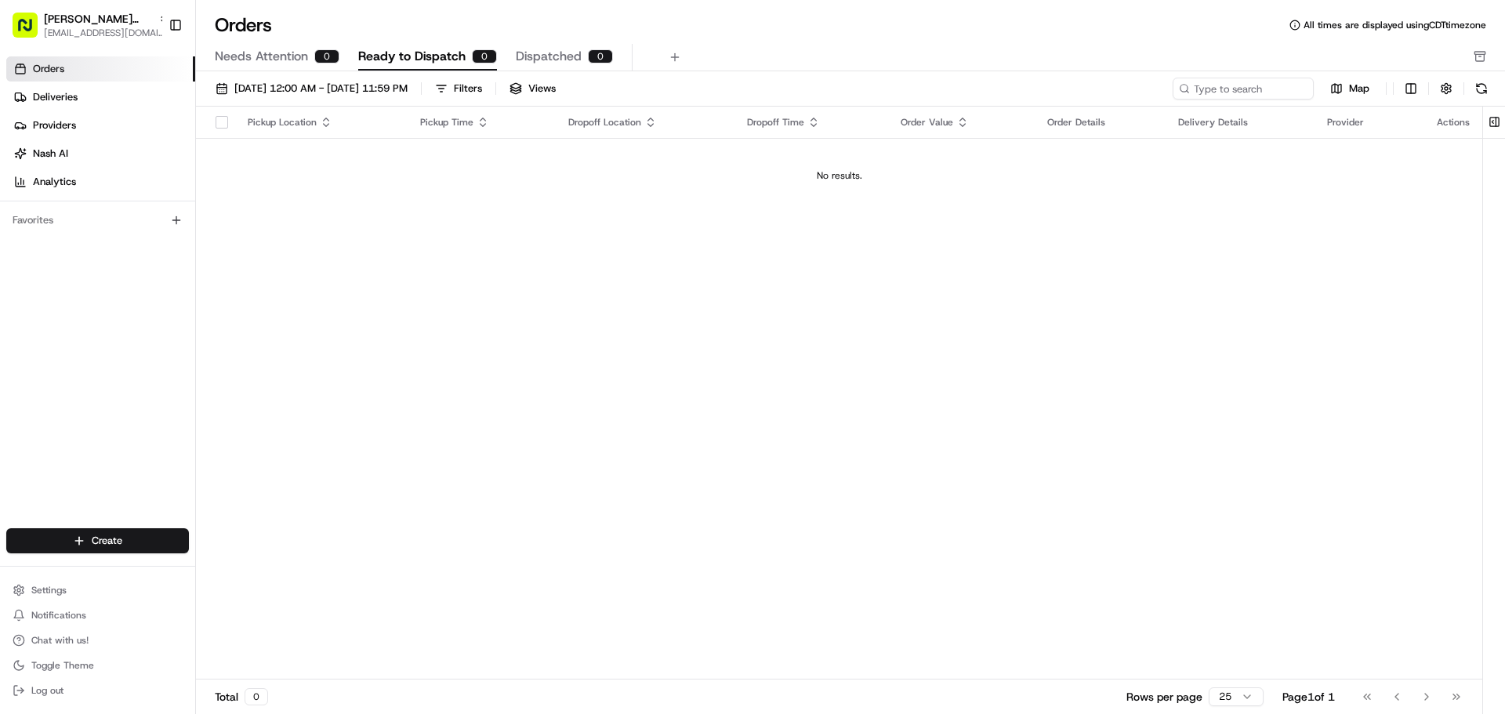
click at [301, 56] on span "Needs Attention" at bounding box center [261, 56] width 93 height 19
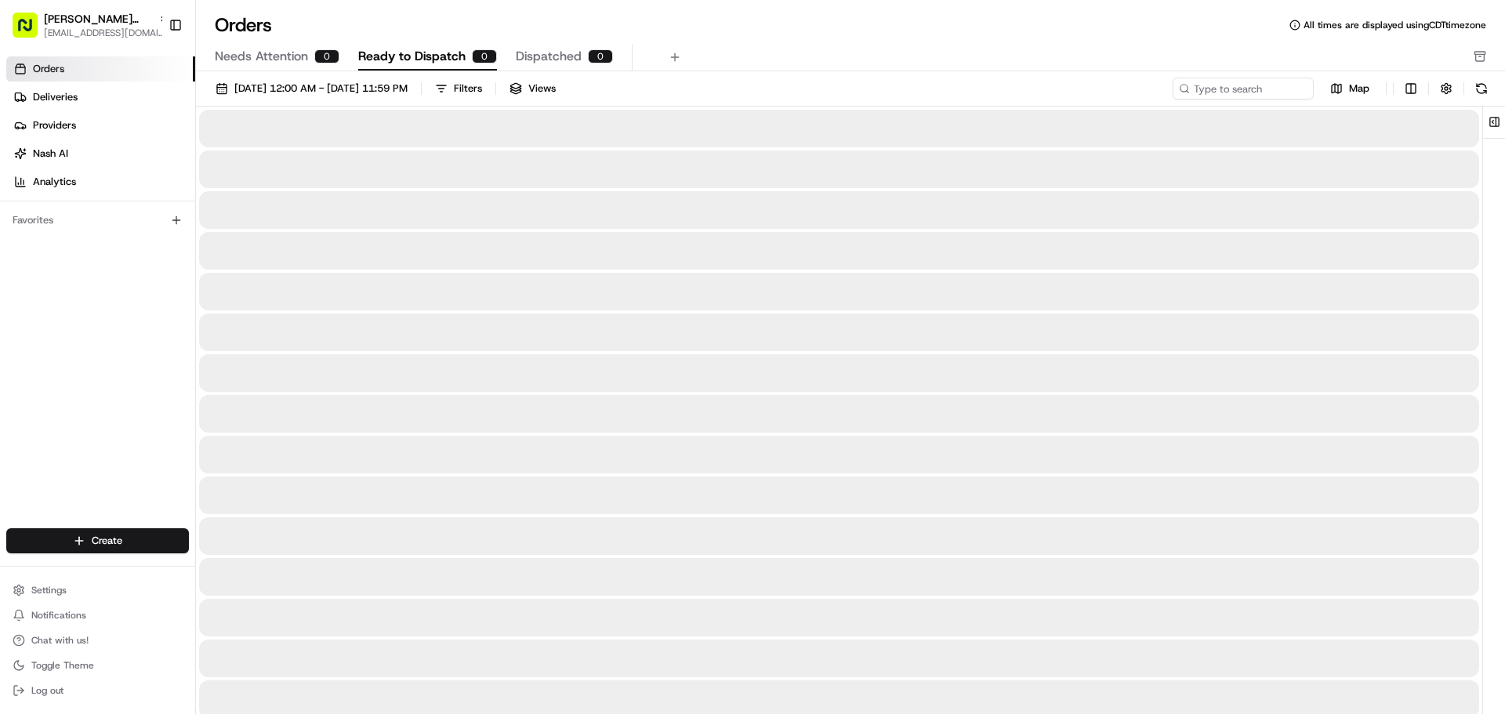
click at [384, 60] on span "Ready to Dispatch" at bounding box center [411, 56] width 107 height 19
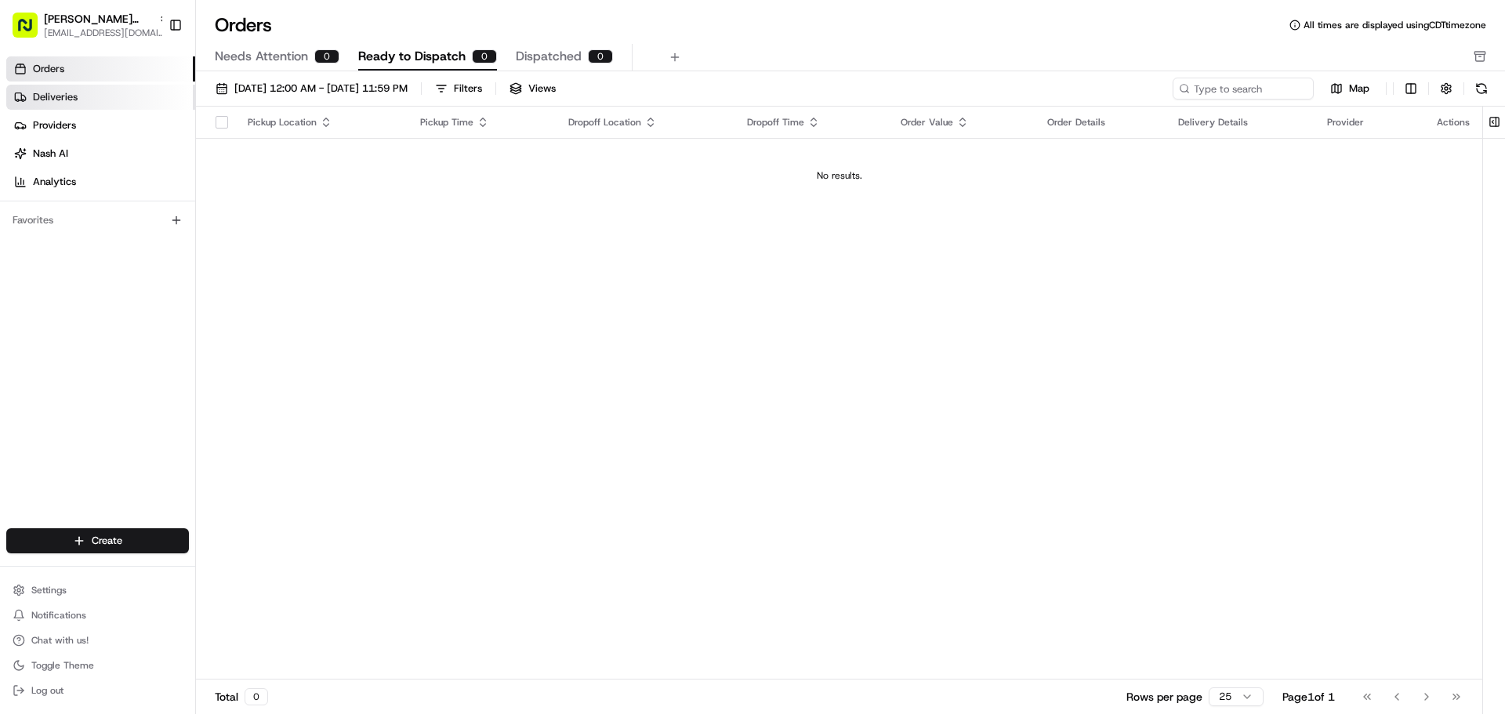
click at [68, 90] on span "Deliveries" at bounding box center [55, 97] width 45 height 14
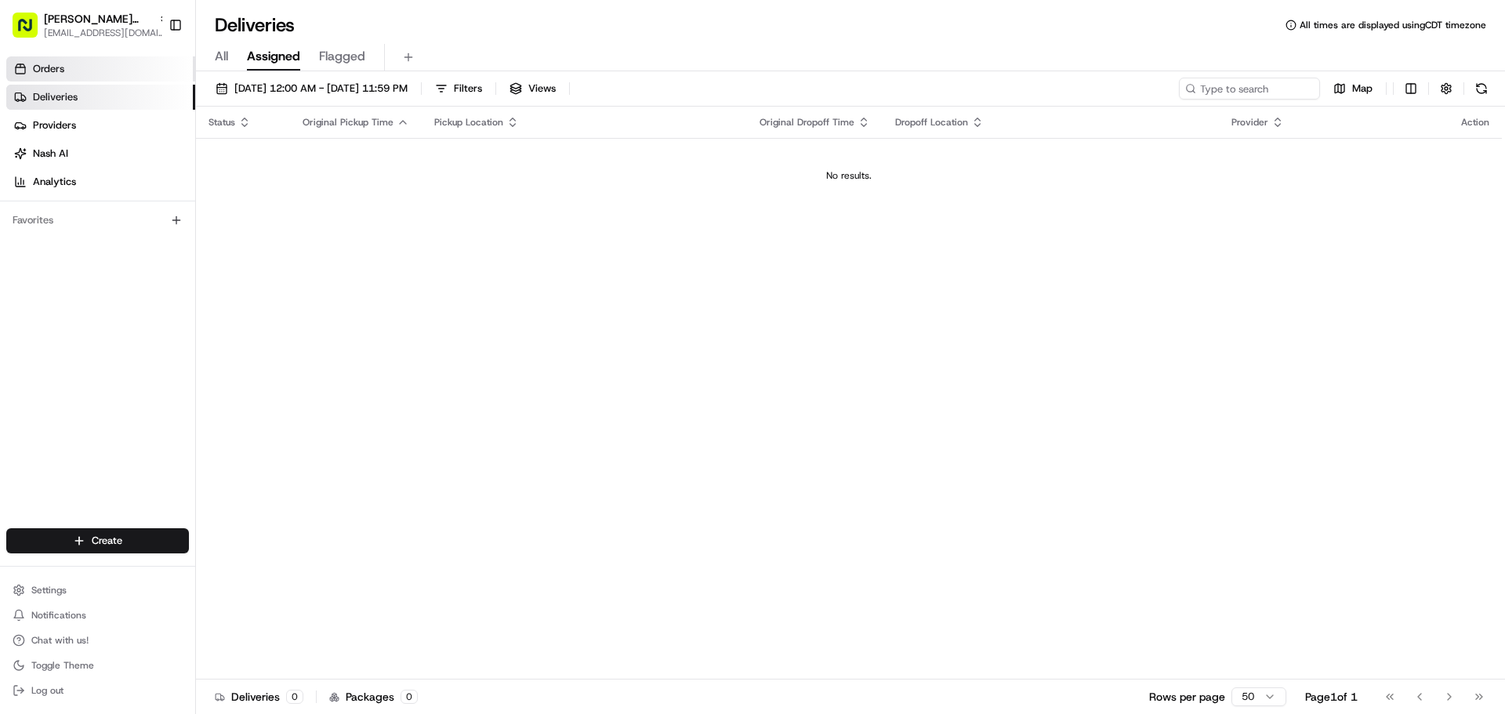
click at [74, 71] on link "Orders" at bounding box center [100, 68] width 189 height 25
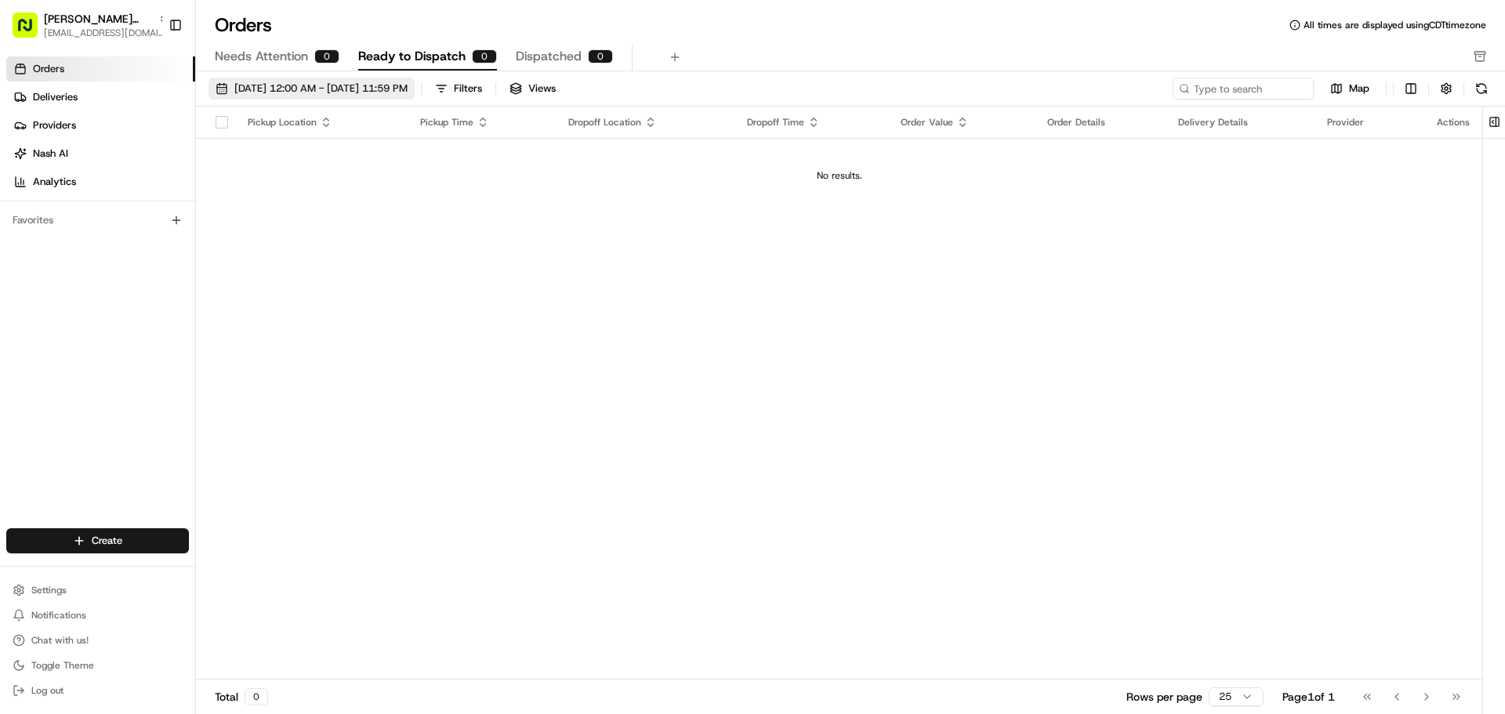
click at [408, 89] on span "[DATE] 12:00 AM - [DATE] 11:59 PM" at bounding box center [320, 89] width 173 height 14
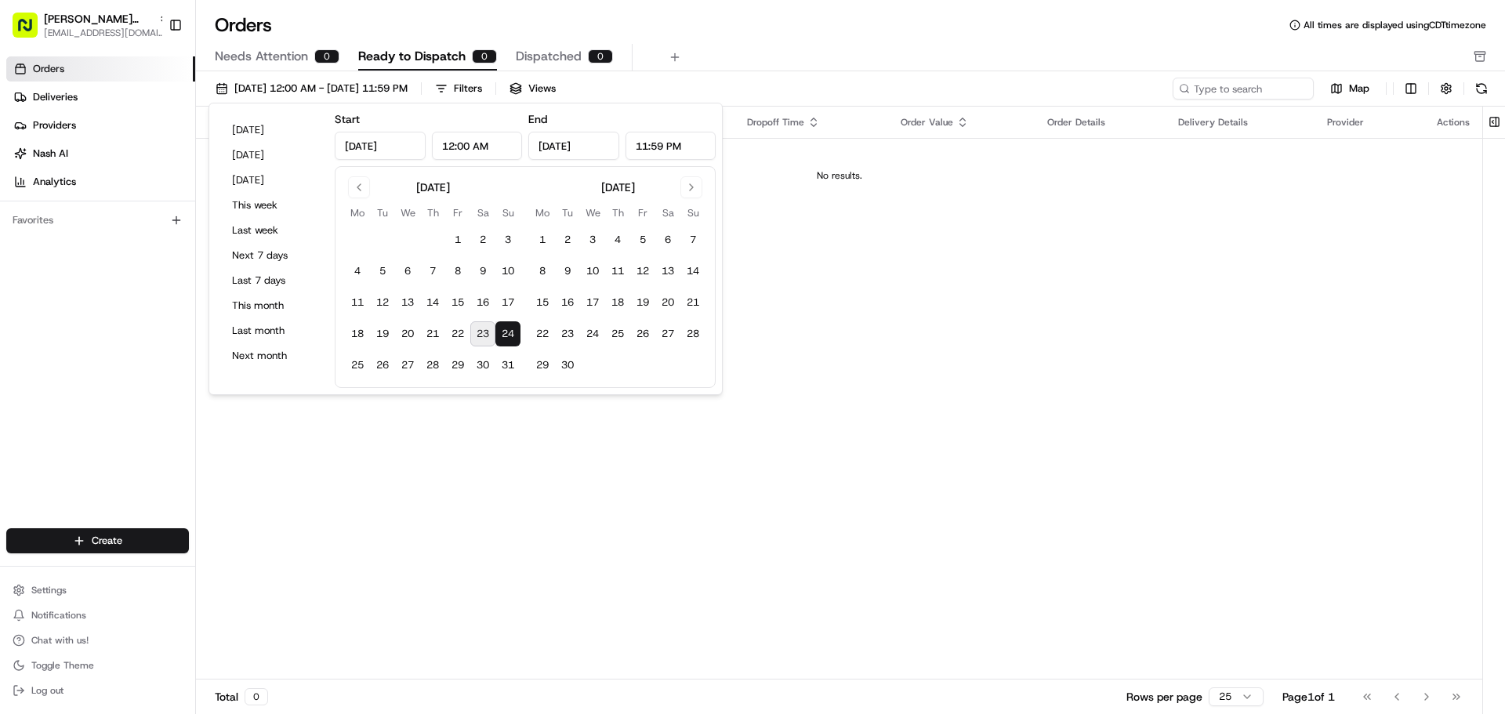
click at [488, 336] on button "23" at bounding box center [482, 333] width 25 height 25
type input "[DATE]"
click at [508, 337] on button "24" at bounding box center [507, 333] width 25 height 25
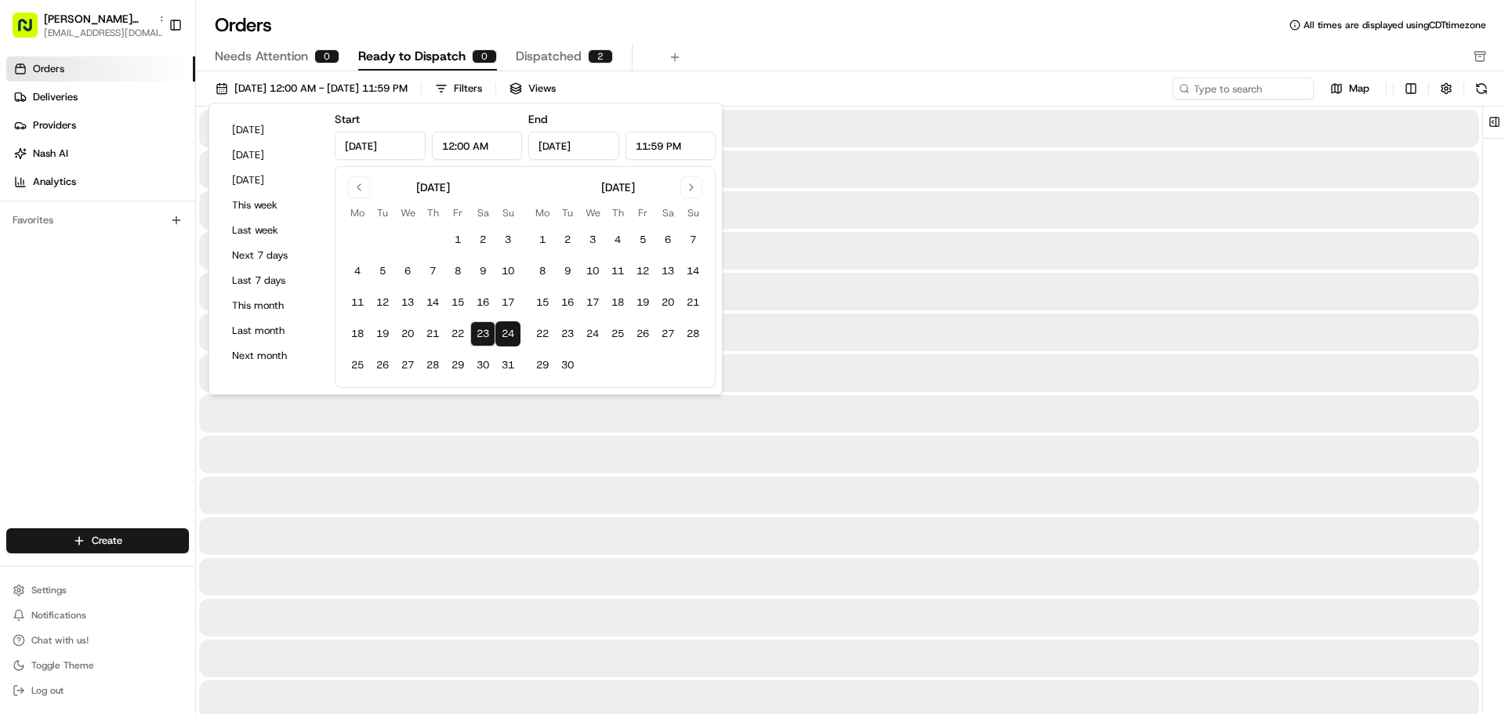
type input "[DATE]"
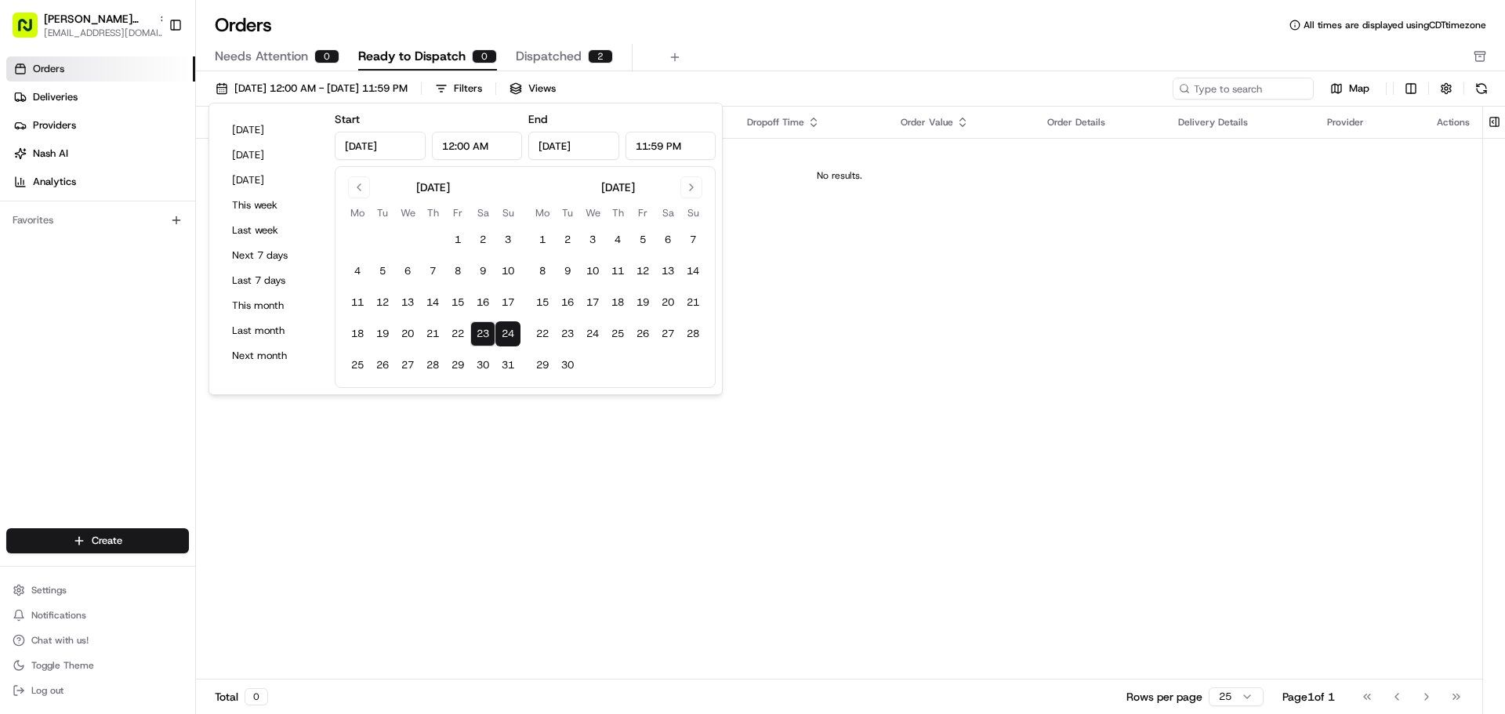
click at [805, 452] on div "Pickup Location Pickup Time Dropoff Location Dropoff Time Order Value Order Det…" at bounding box center [839, 393] width 1287 height 573
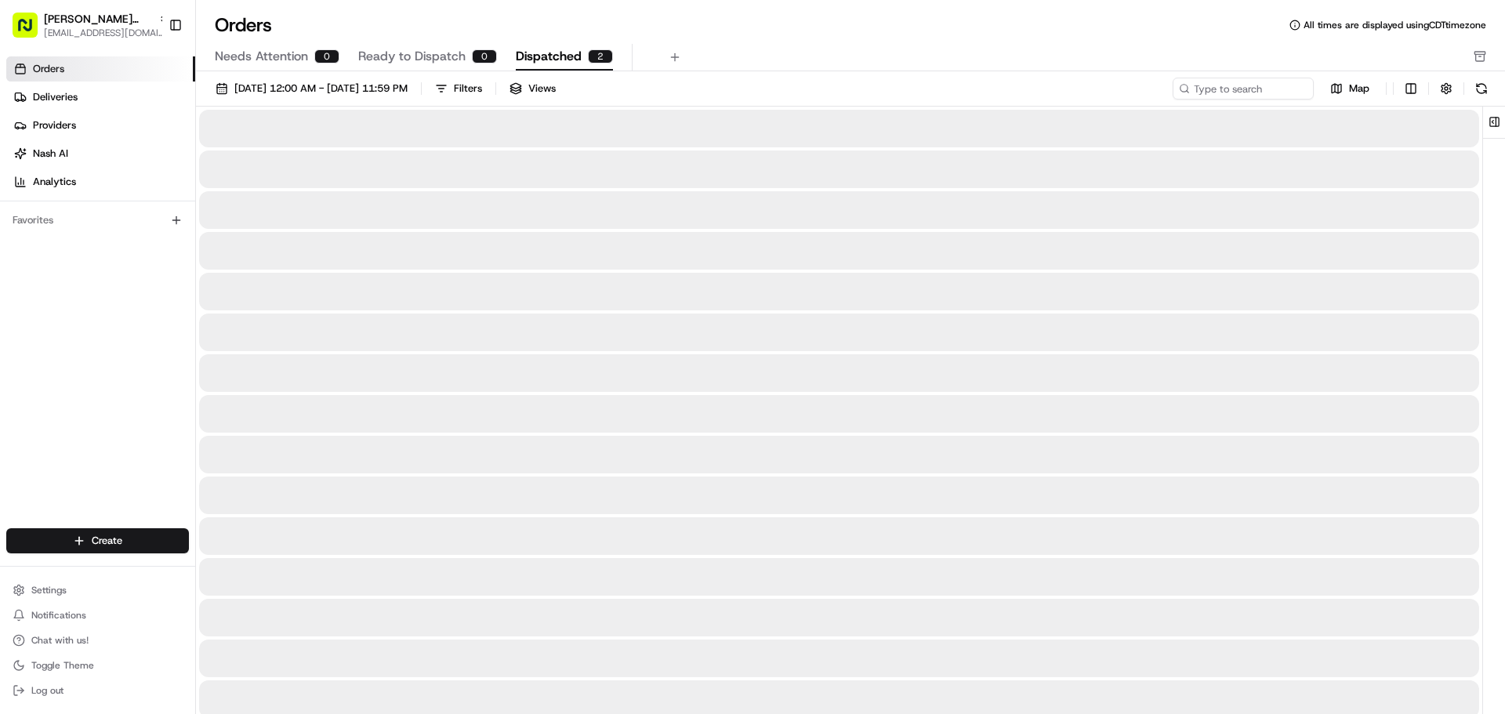
click at [546, 56] on span "Dispatched" at bounding box center [549, 56] width 66 height 19
click at [414, 54] on span "Ready to Dispatch" at bounding box center [411, 56] width 107 height 19
